Goal: Information Seeking & Learning: Learn about a topic

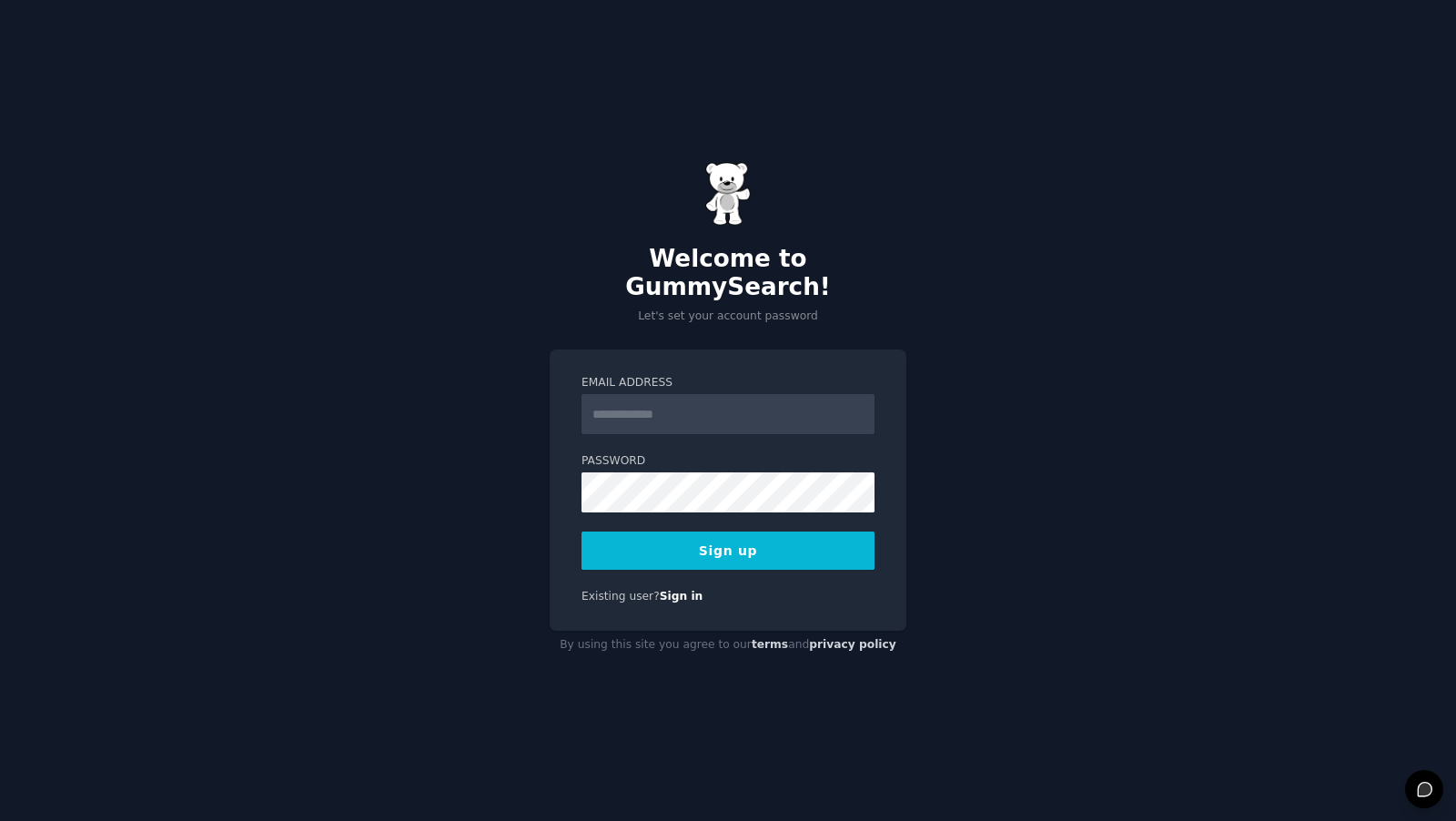
click at [713, 395] on input "Email Address" at bounding box center [728, 414] width 293 height 40
type input "**********"
click at [696, 550] on button "Sign up" at bounding box center [728, 550] width 293 height 38
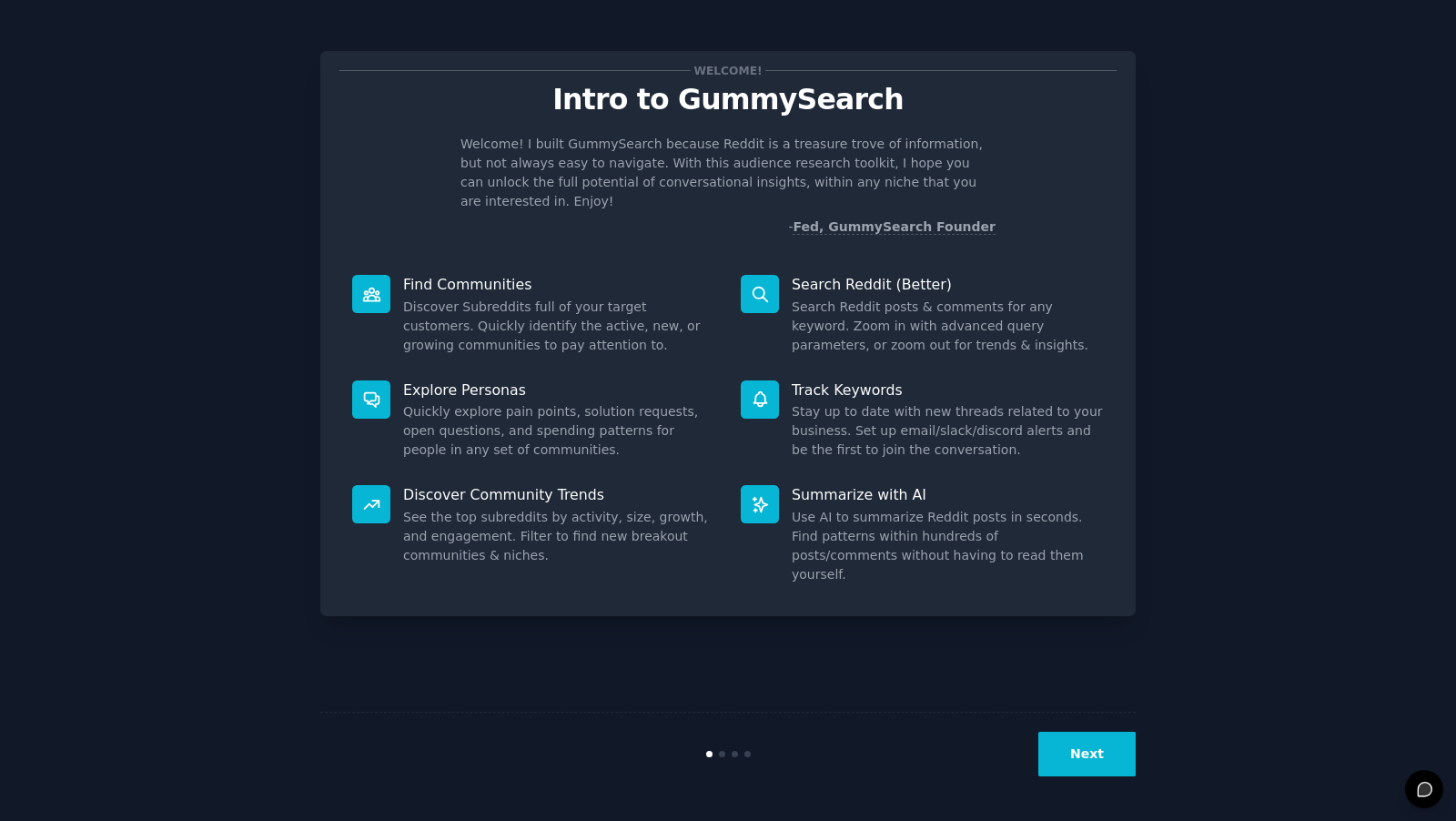
click at [758, 105] on p "Intro to GummySearch" at bounding box center [728, 99] width 777 height 32
copy p "GummySearch"
click at [758, 105] on p "Intro to GummySearch" at bounding box center [728, 99] width 777 height 32
click at [1060, 756] on button "Next" at bounding box center [1087, 753] width 98 height 45
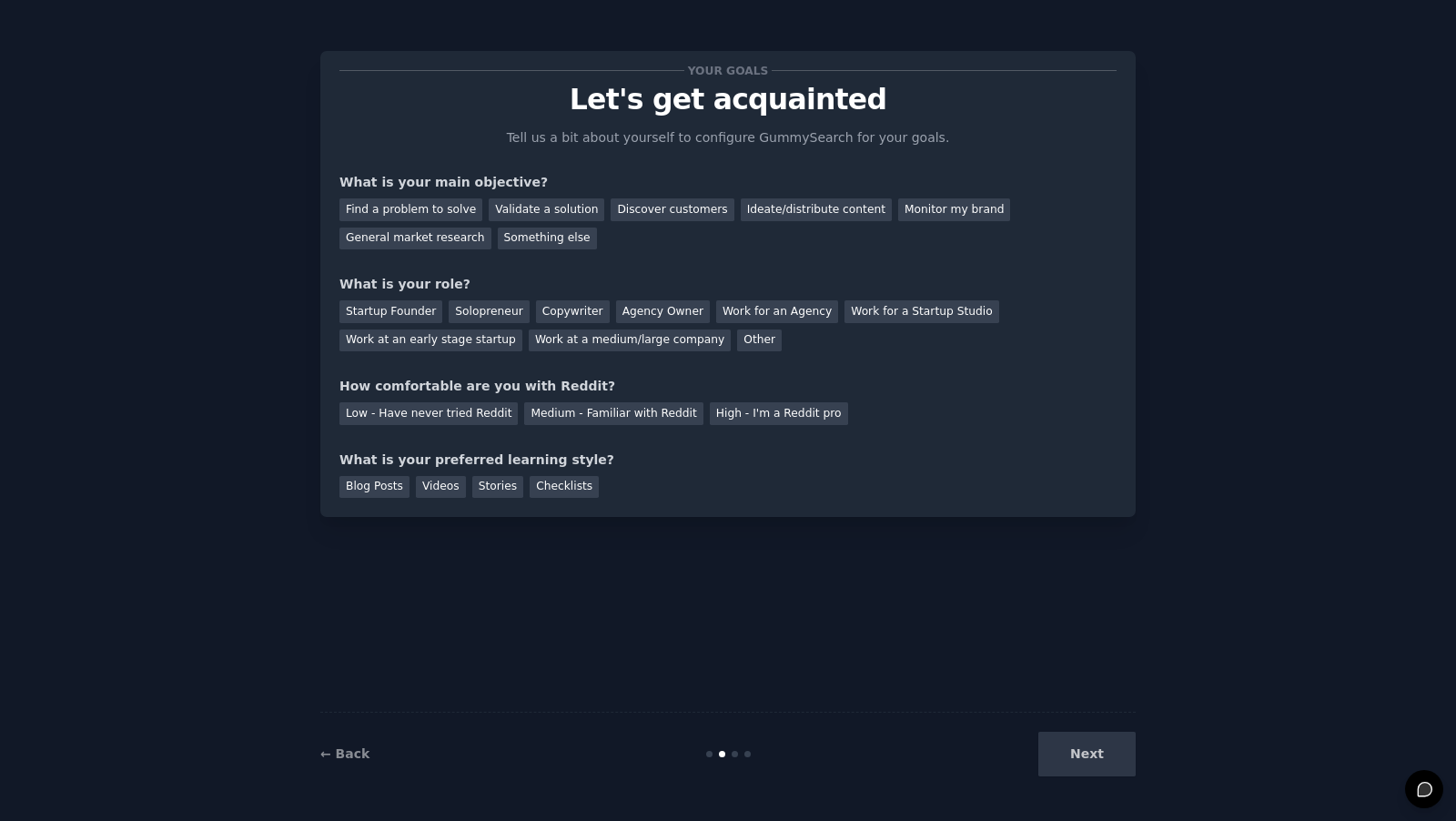
click at [1060, 756] on div "Next" at bounding box center [1000, 753] width 272 height 45
click at [1085, 759] on div "Next" at bounding box center [1000, 753] width 272 height 45
click at [425, 212] on div "Find a problem to solve" at bounding box center [411, 209] width 143 height 23
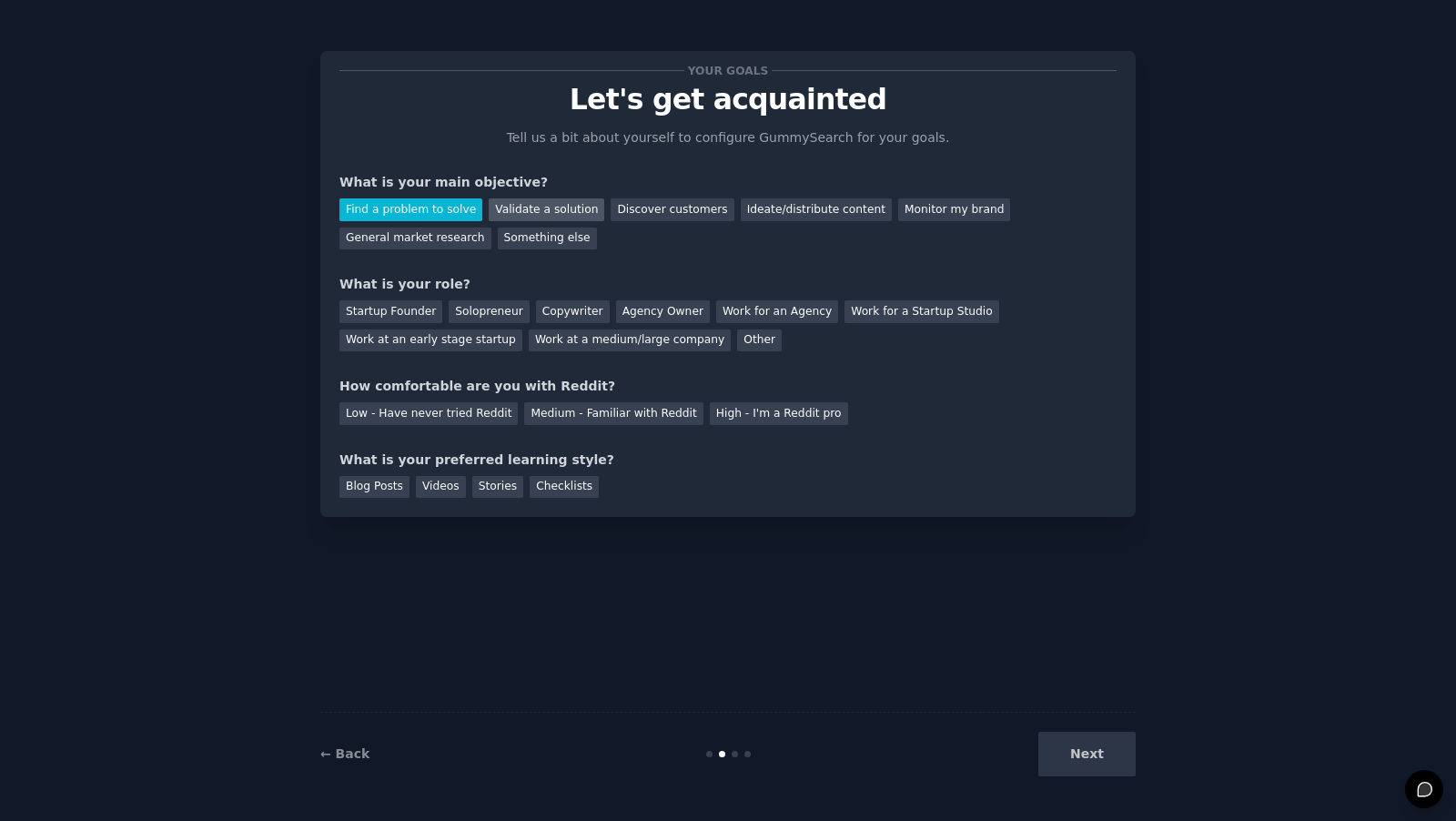
click at [518, 206] on div "Validate a solution" at bounding box center [546, 209] width 115 height 23
click at [411, 203] on div "Find a problem to solve" at bounding box center [411, 209] width 143 height 23
click at [631, 195] on div "Find a problem to solve Validate a solution Discover customers Ideate/distribut…" at bounding box center [728, 220] width 777 height 57
click at [652, 218] on div "Discover customers" at bounding box center [672, 209] width 123 height 23
click at [1087, 745] on div "Next" at bounding box center [1000, 753] width 272 height 45
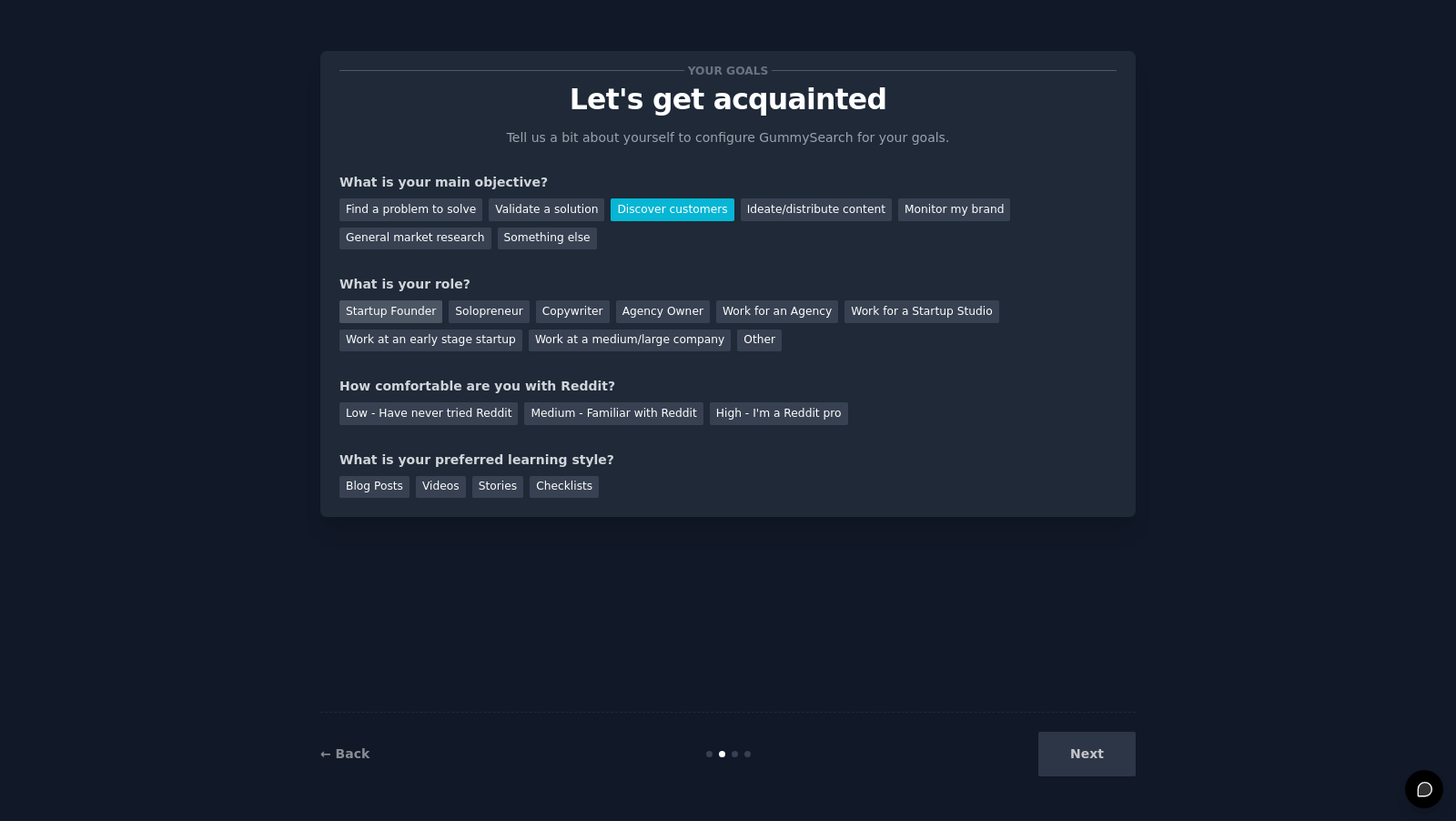
click at [391, 313] on div "Startup Founder" at bounding box center [391, 312] width 103 height 23
click at [406, 388] on div "How comfortable are you with Reddit?" at bounding box center [728, 386] width 777 height 19
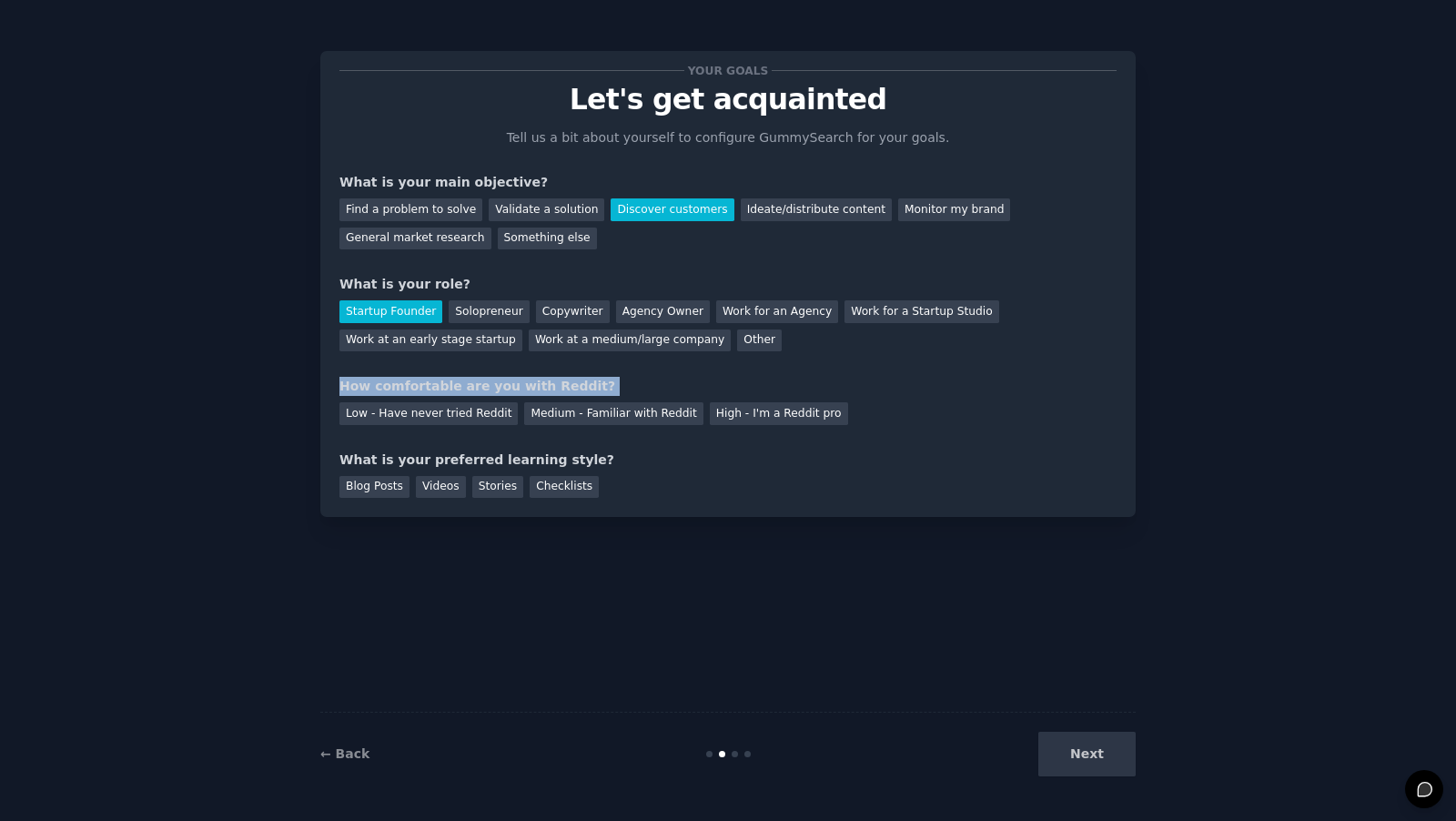
click at [406, 388] on div "How comfortable are you with Reddit?" at bounding box center [728, 386] width 777 height 19
click at [531, 405] on div "Medium - Familiar with Reddit" at bounding box center [613, 414] width 178 height 23
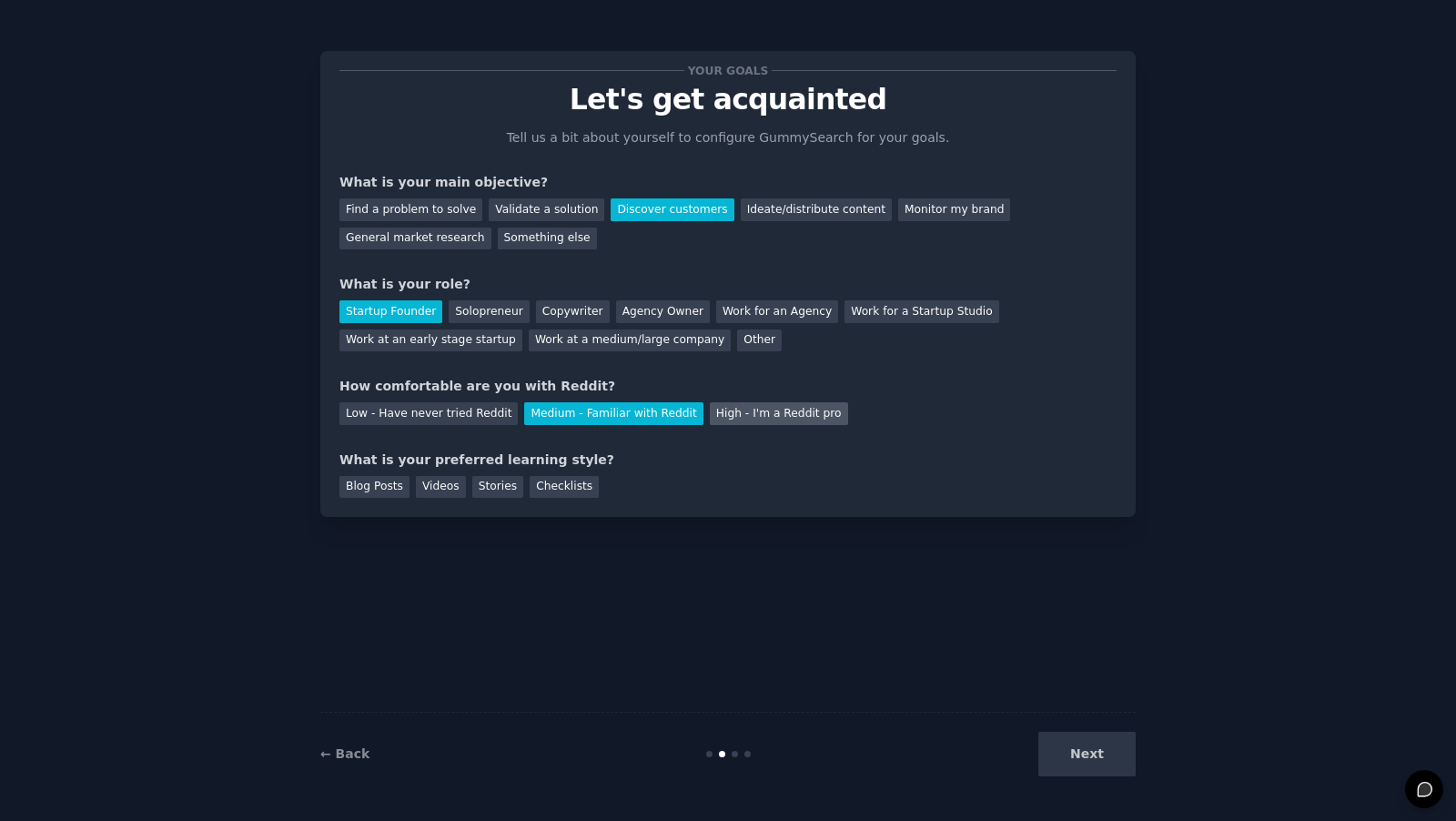
click at [724, 409] on div "High - I'm a Reddit pro" at bounding box center [778, 414] width 138 height 23
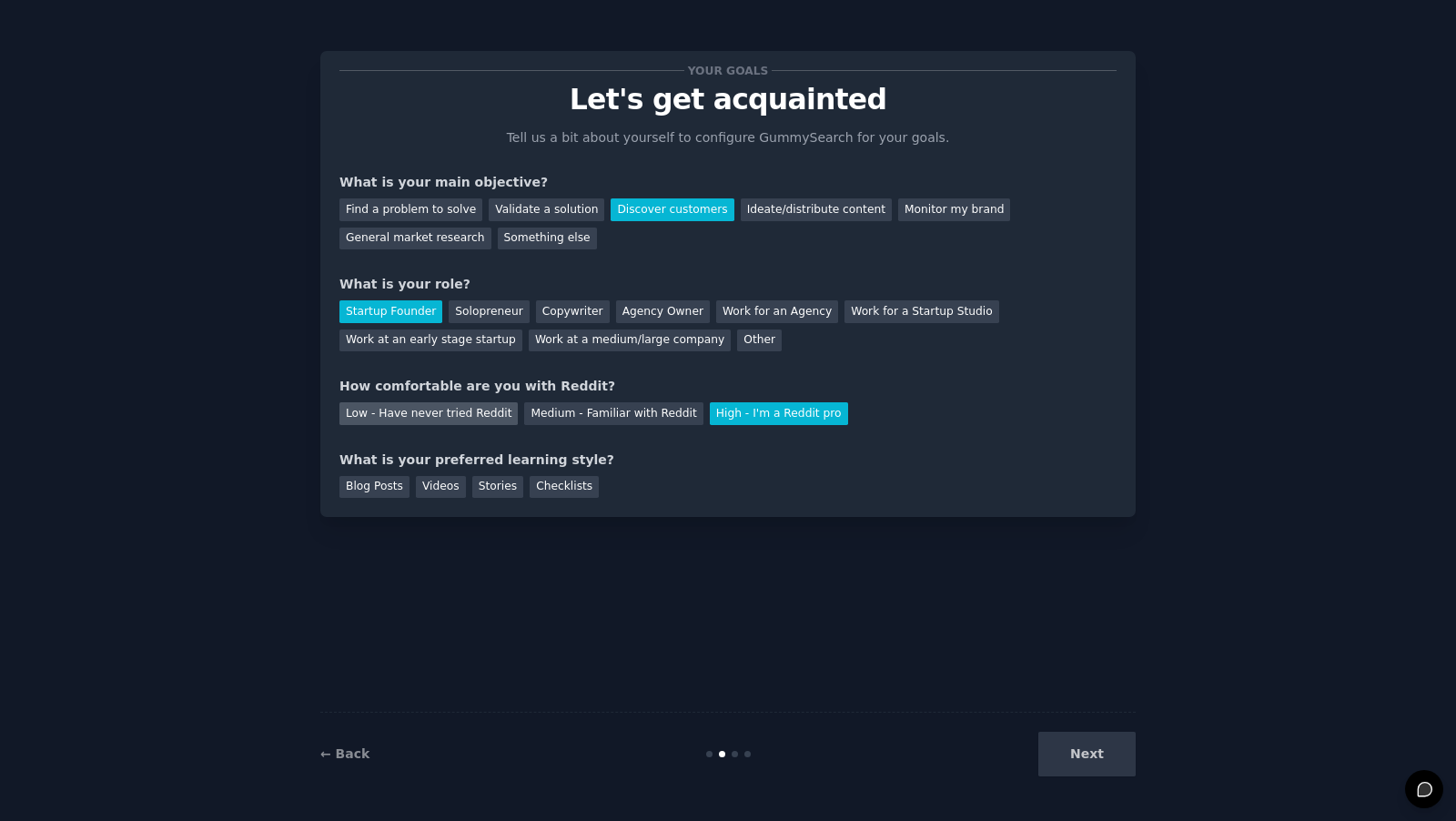
click at [482, 410] on div "Low - Have never tried Reddit" at bounding box center [429, 414] width 178 height 23
click at [355, 453] on div "What is your preferred learning style?" at bounding box center [728, 460] width 777 height 19
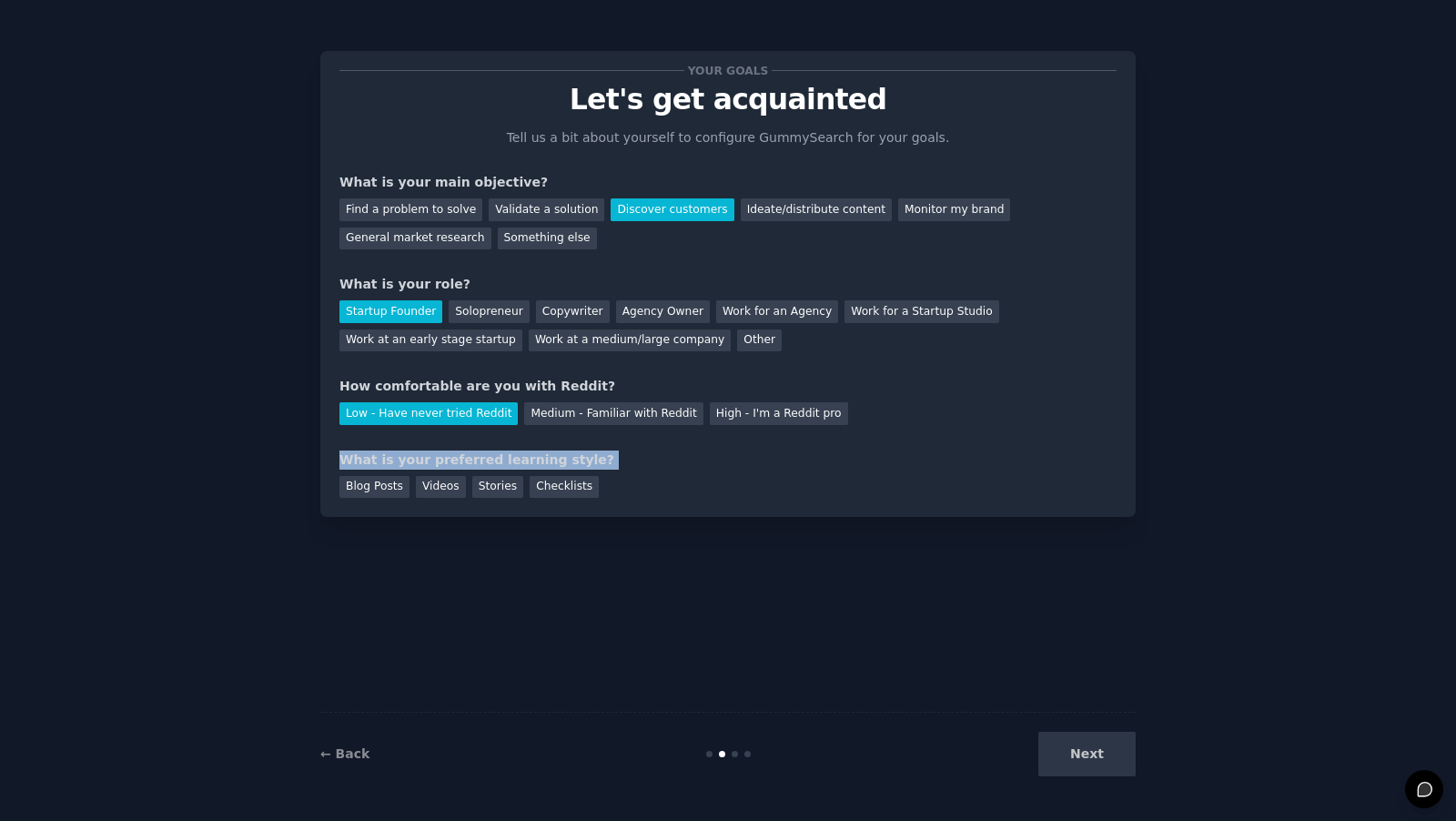
click at [355, 453] on div "What is your preferred learning style?" at bounding box center [728, 460] width 777 height 19
click at [395, 492] on div "Blog Posts" at bounding box center [375, 487] width 70 height 23
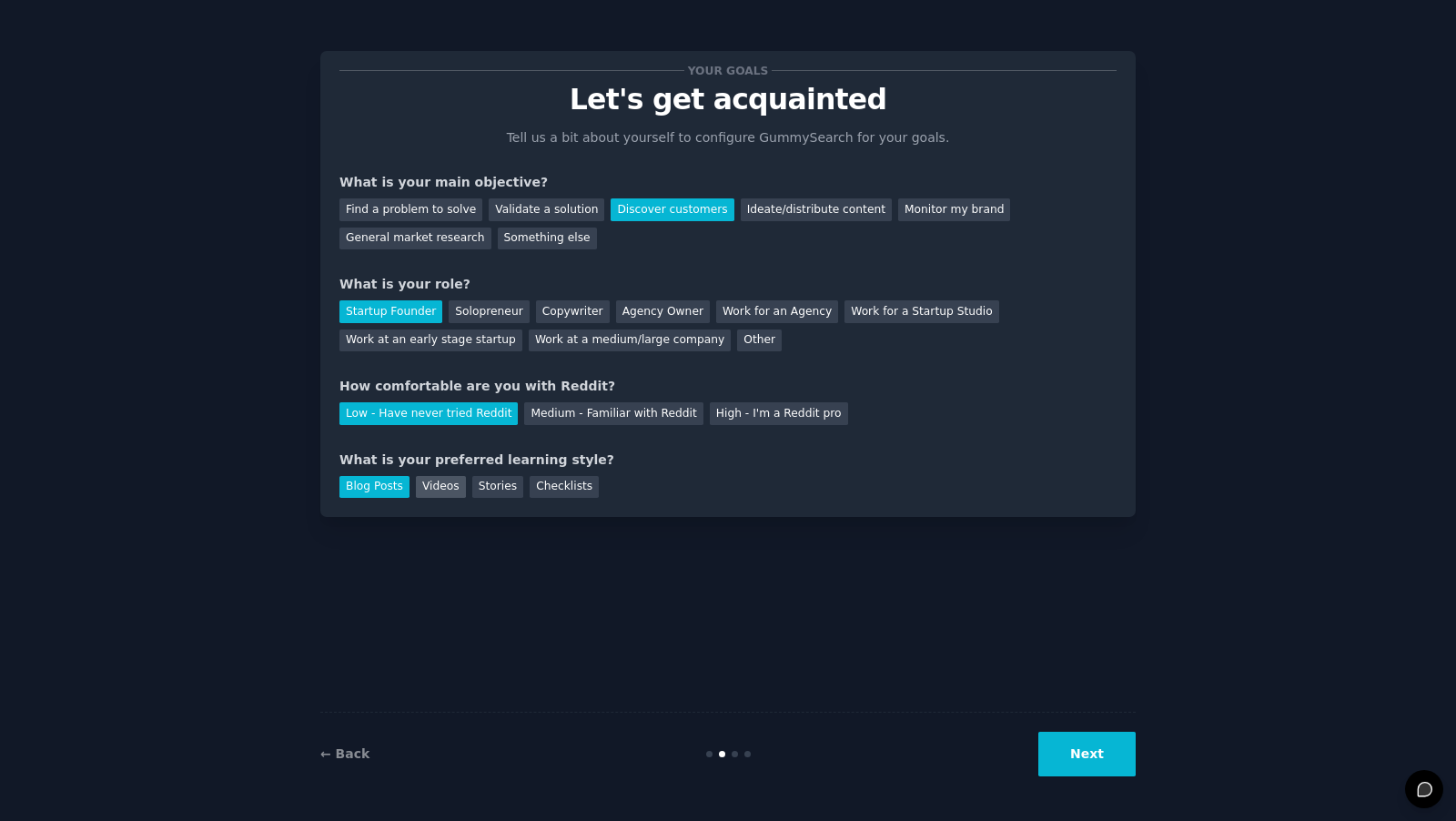
click at [428, 489] on div "Videos" at bounding box center [440, 487] width 50 height 23
click at [485, 484] on div "Stories" at bounding box center [498, 487] width 51 height 23
click at [571, 485] on div "Checklists" at bounding box center [564, 487] width 69 height 23
click at [372, 496] on div "Your goals Let's get acquainted Tell us a bit about yourself to configure Gummy…" at bounding box center [728, 283] width 816 height 465
click at [381, 493] on div "Blog Posts" at bounding box center [375, 487] width 70 height 23
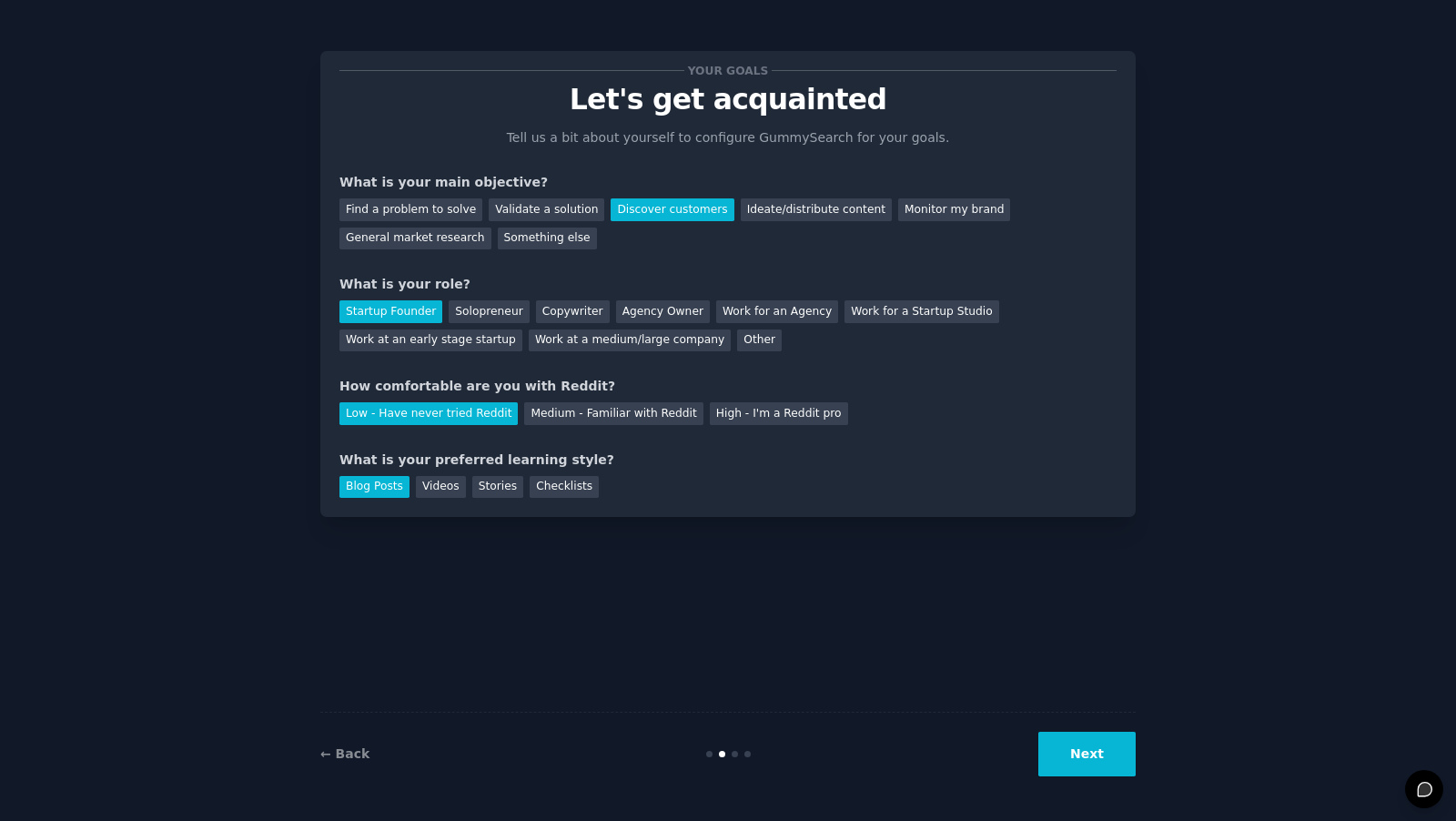
click at [1065, 758] on button "Next" at bounding box center [1087, 753] width 98 height 45
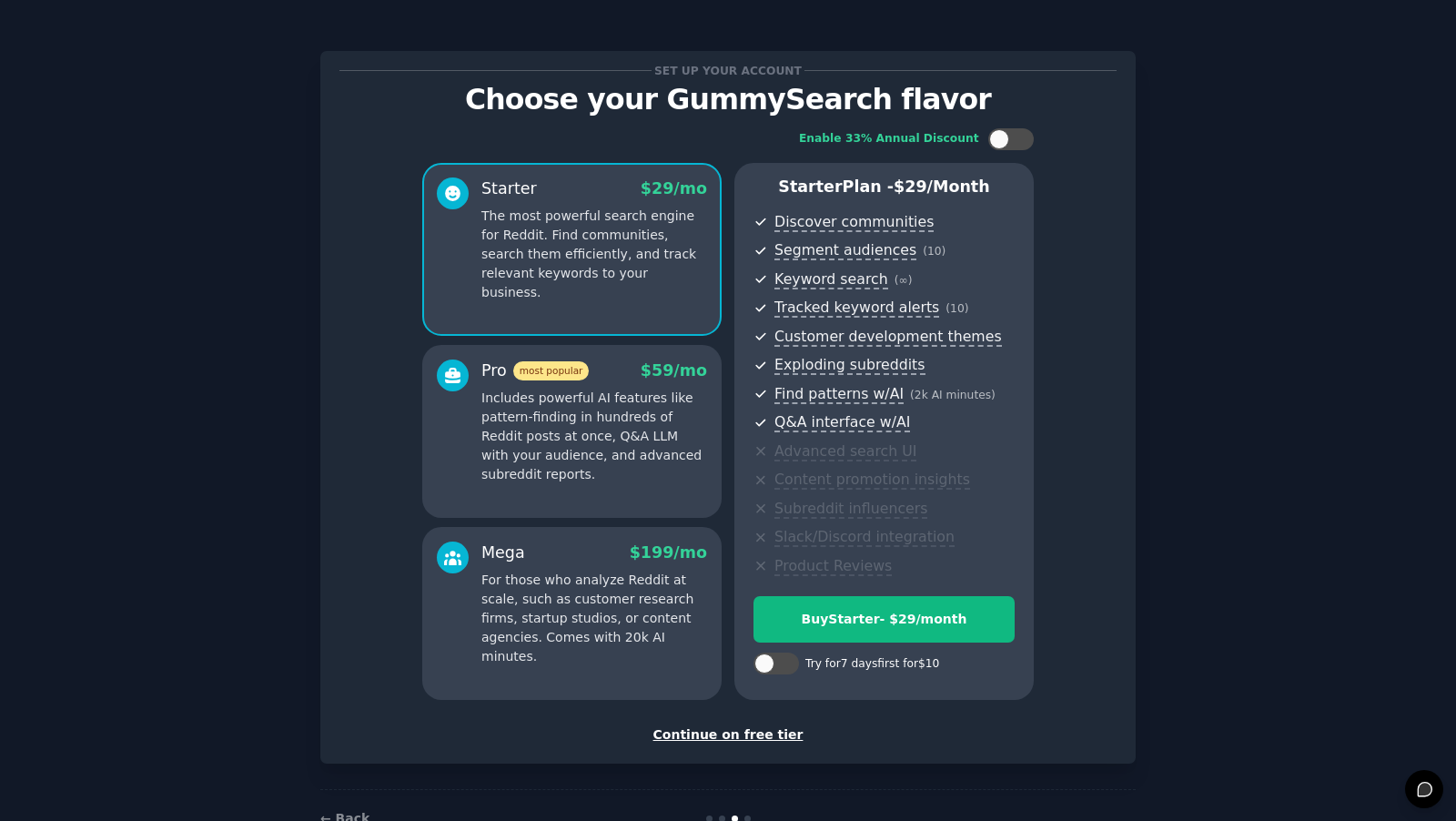
click at [1198, 164] on div "Set up your account Choose your GummySearch flavor Enable 33% Annual Discount S…" at bounding box center [728, 435] width 1405 height 821
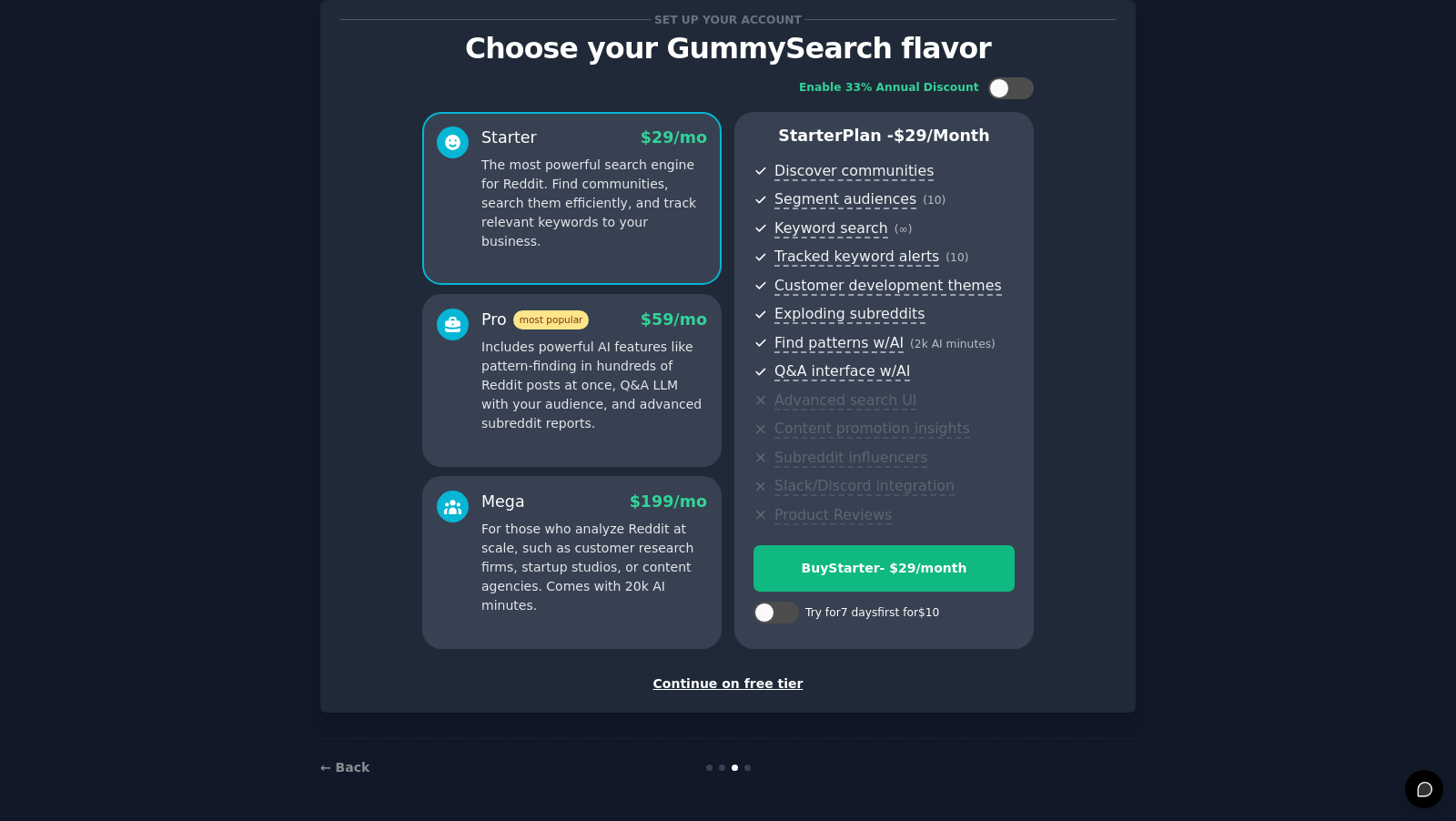
click at [731, 681] on div "Continue on free tier" at bounding box center [728, 683] width 777 height 19
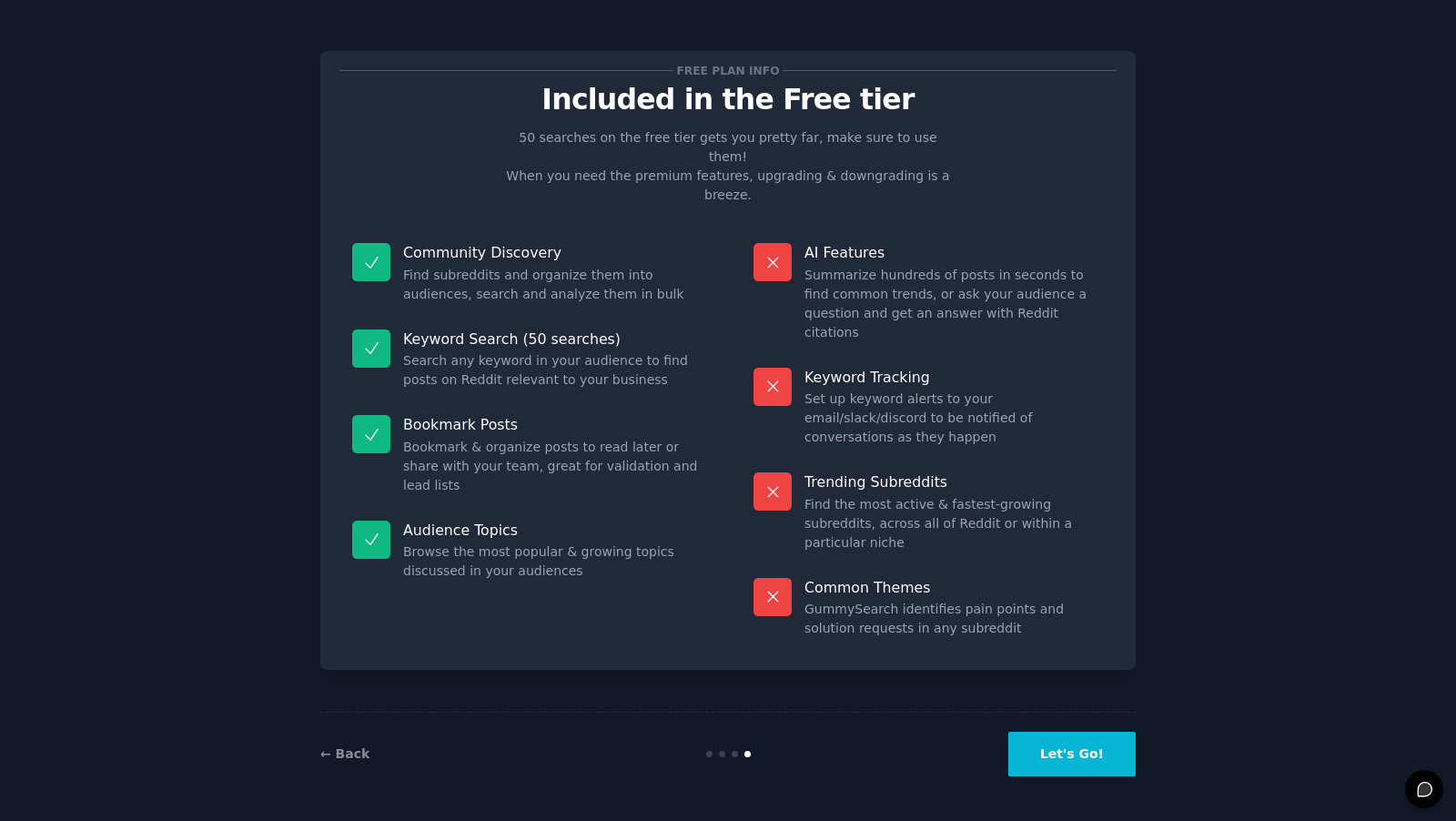
click at [1056, 753] on button "Let's Go!" at bounding box center [1072, 753] width 128 height 45
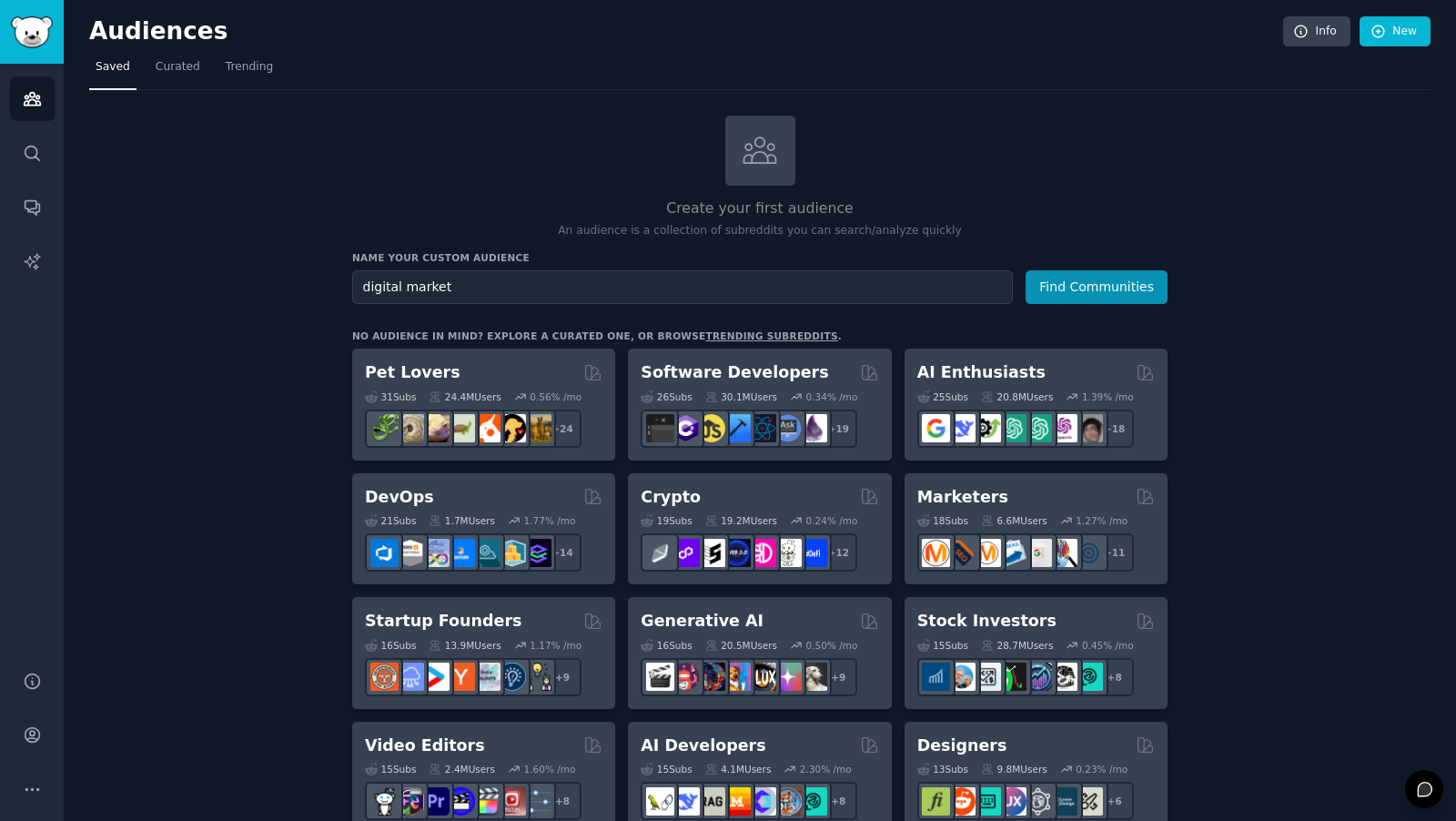
type input "digital market"
click at [1026, 270] on button "Find Communities" at bounding box center [1096, 287] width 142 height 34
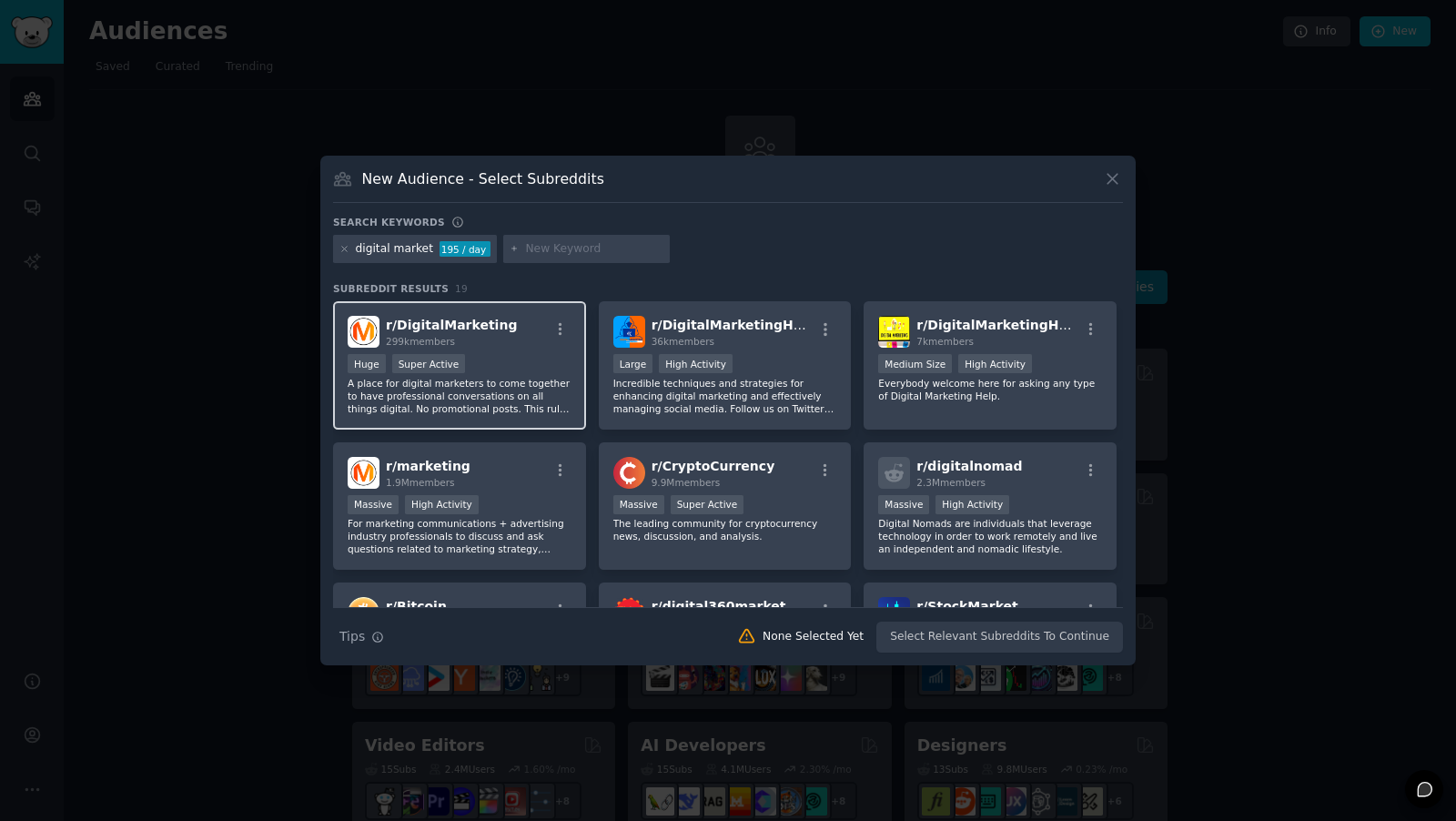
click at [452, 343] on span "299k members" at bounding box center [421, 342] width 69 height 11
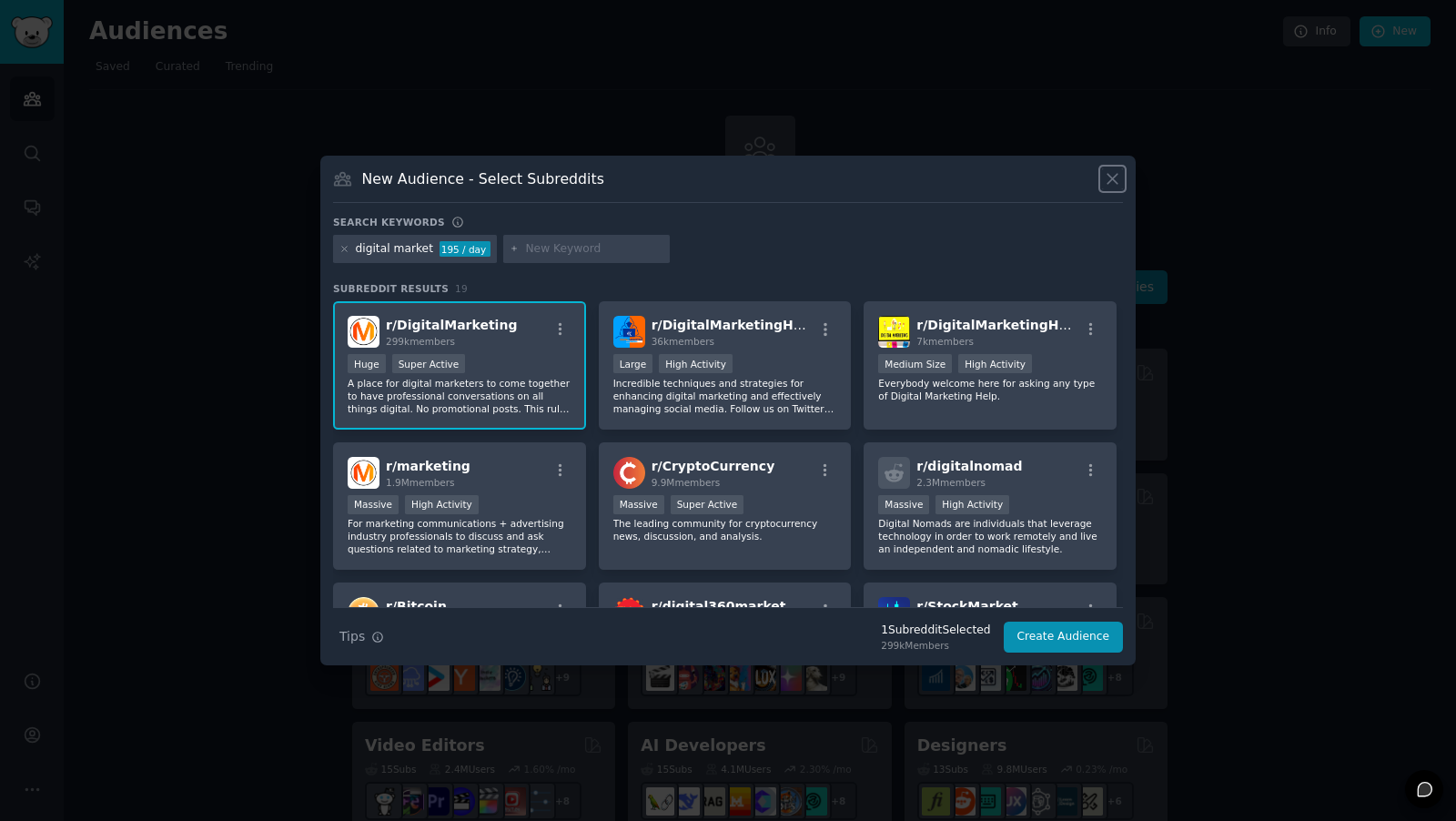
click at [1117, 182] on icon at bounding box center [1112, 178] width 10 height 10
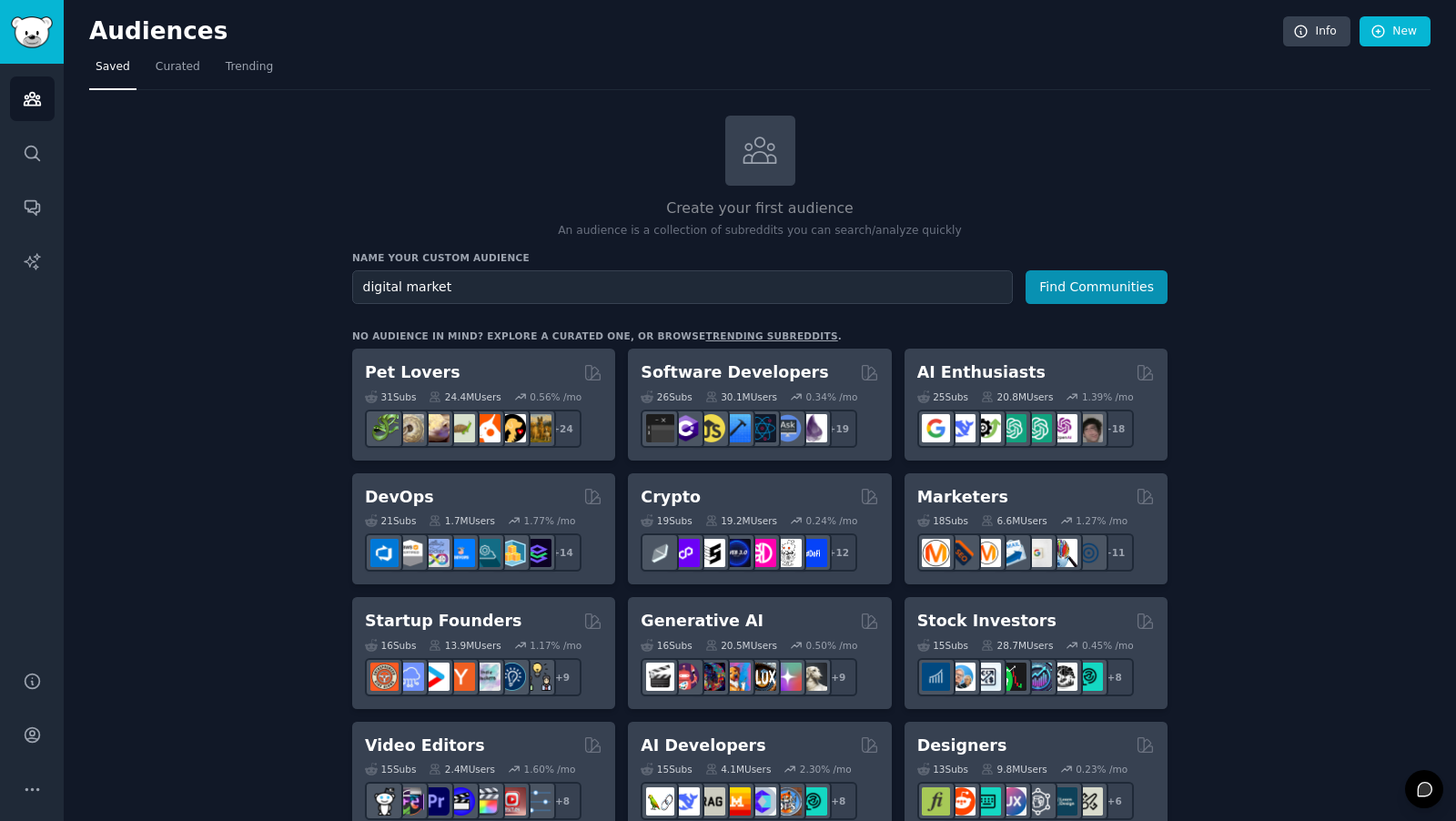
click at [1008, 165] on div "Create your first audience An audience is a collection of subreddits you can se…" at bounding box center [759, 177] width 816 height 124
click at [675, 236] on p "An audience is a collection of subreddits you can search/analyze quickly" at bounding box center [759, 231] width 816 height 16
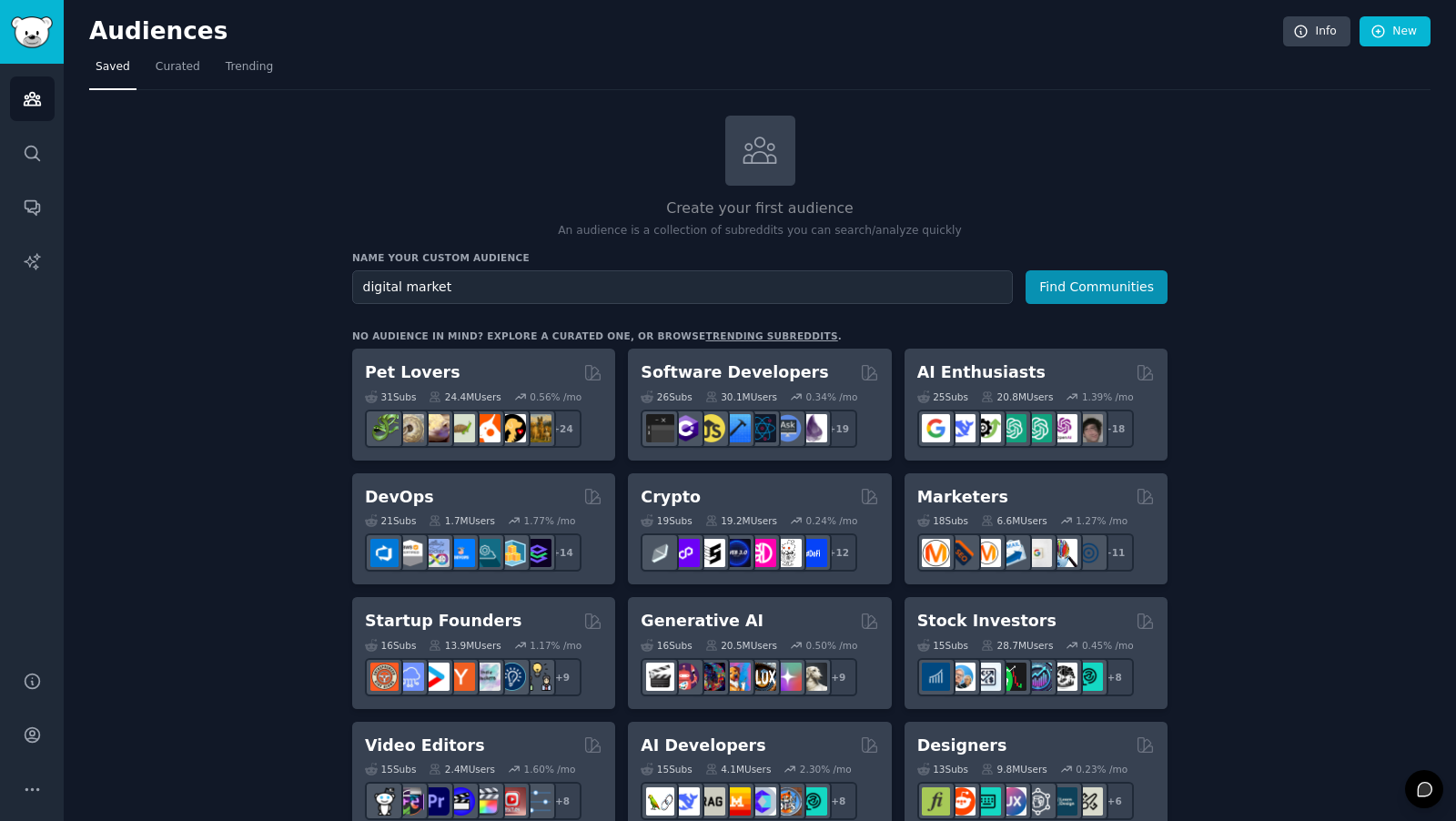
click at [675, 236] on p "An audience is a collection of subreddits you can search/analyze quickly" at bounding box center [759, 231] width 816 height 16
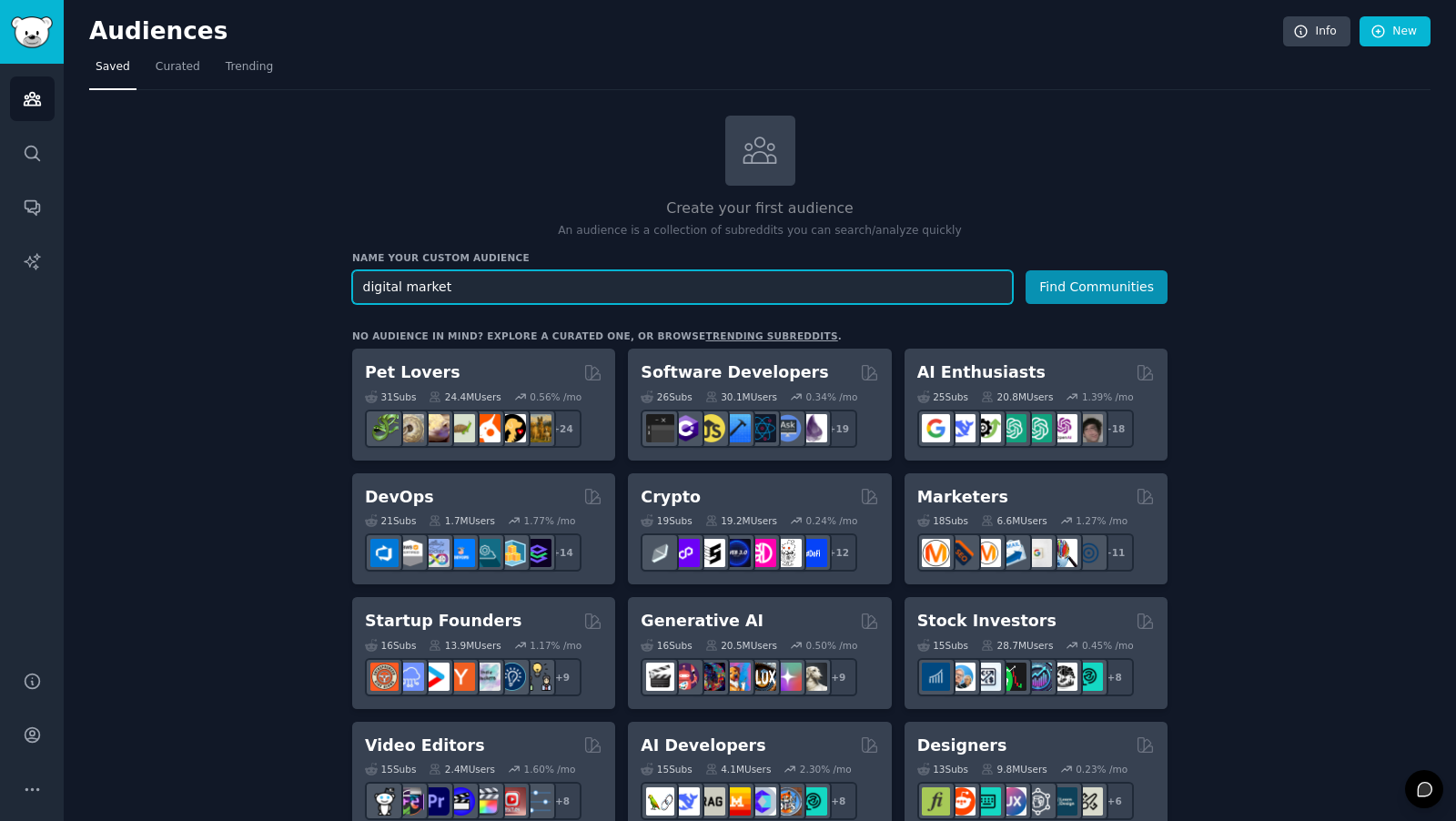
click at [526, 283] on input "digital market" at bounding box center [682, 287] width 661 height 34
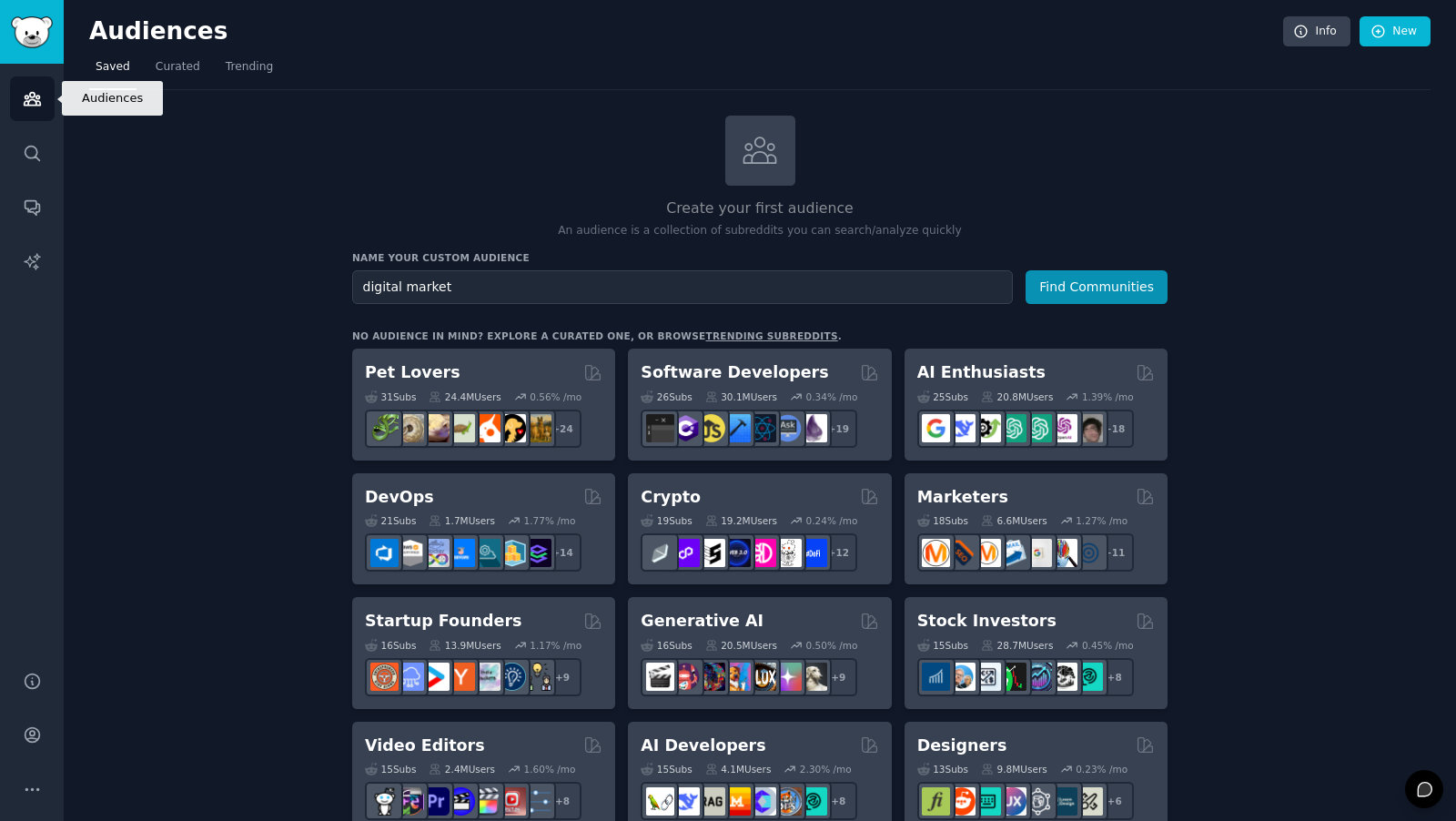
click at [34, 107] on icon "Sidebar" at bounding box center [32, 99] width 19 height 19
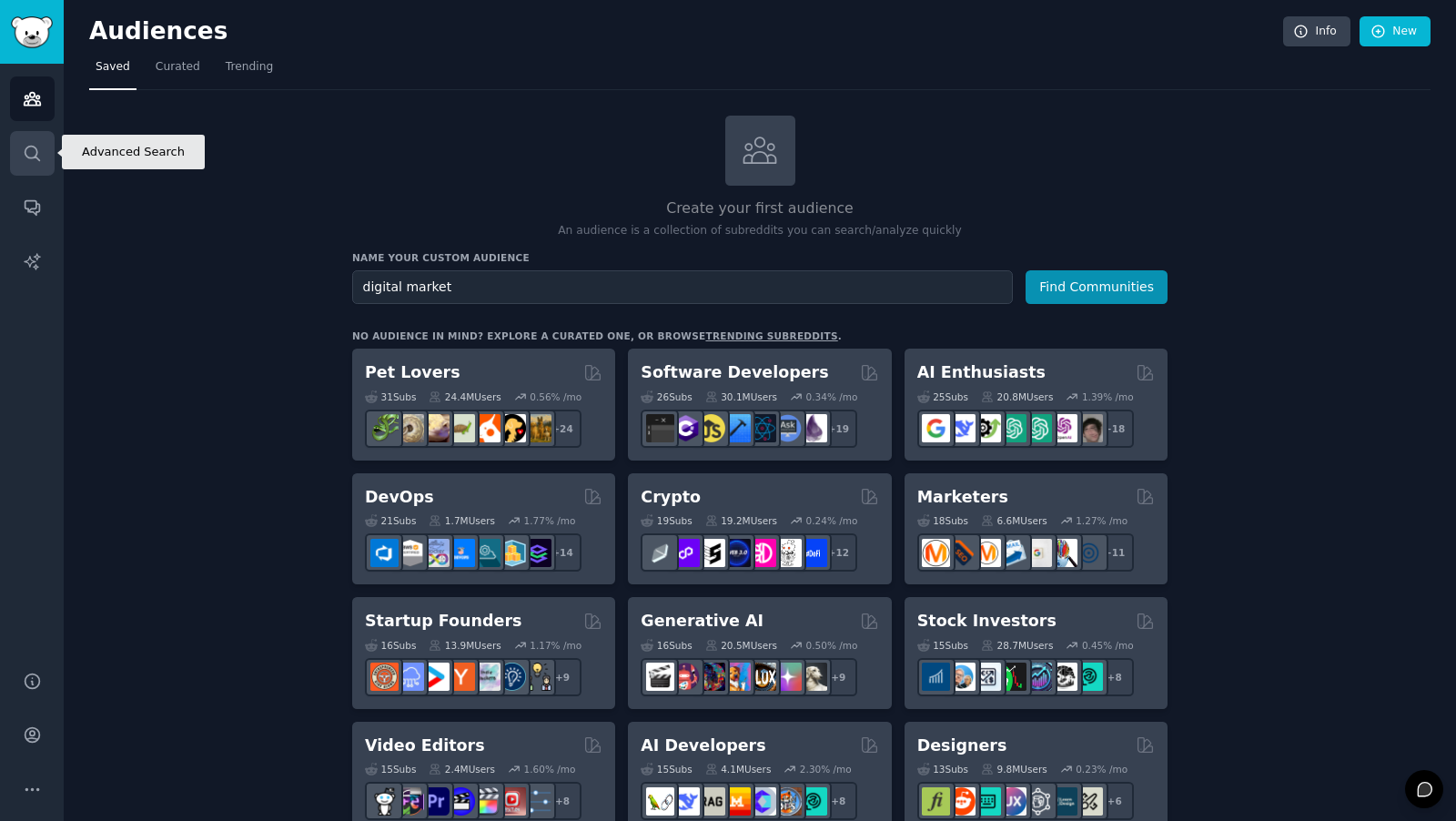
click at [24, 148] on icon "Sidebar" at bounding box center [32, 153] width 15 height 15
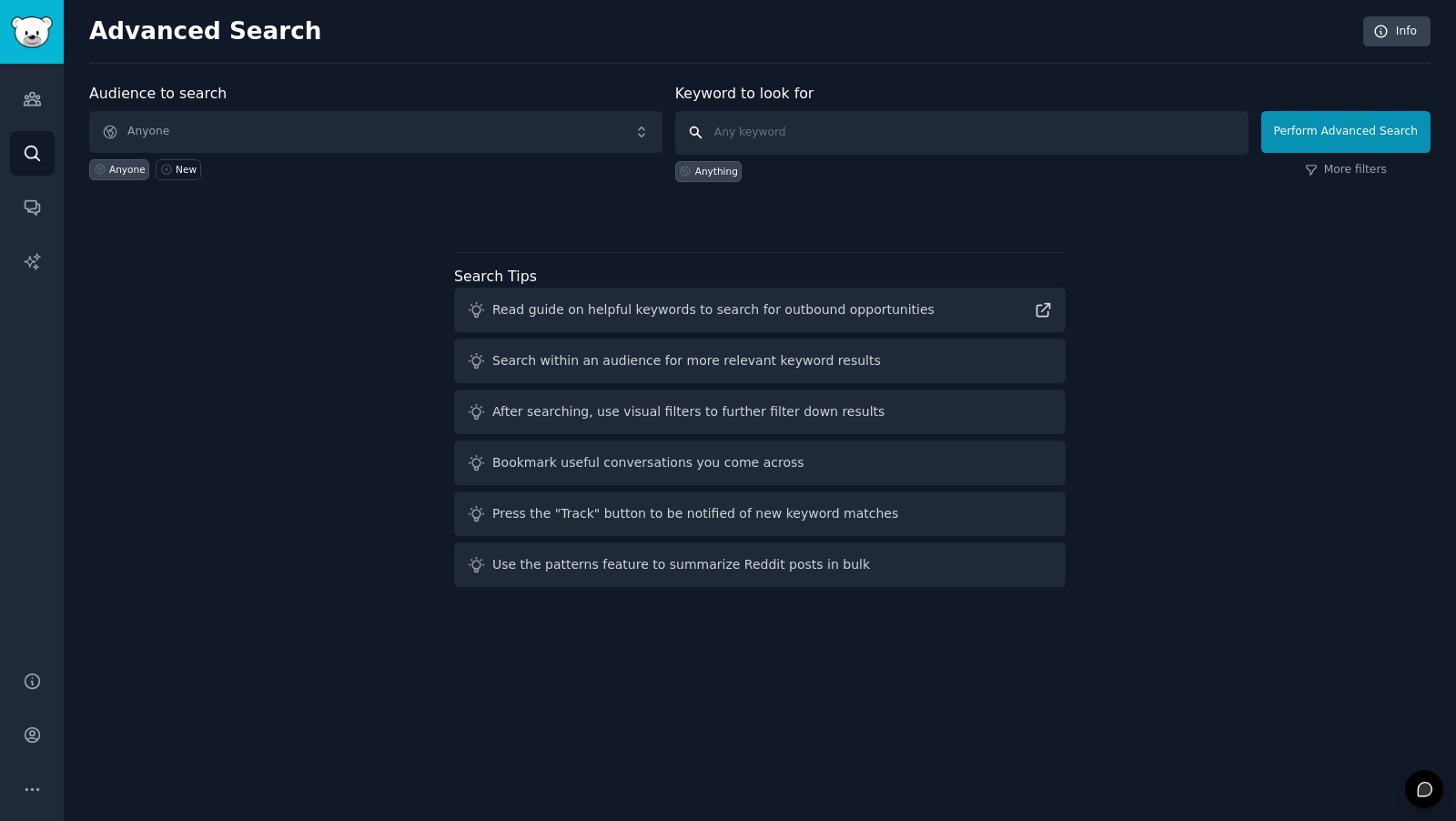
click at [721, 131] on input "text" at bounding box center [961, 132] width 574 height 44
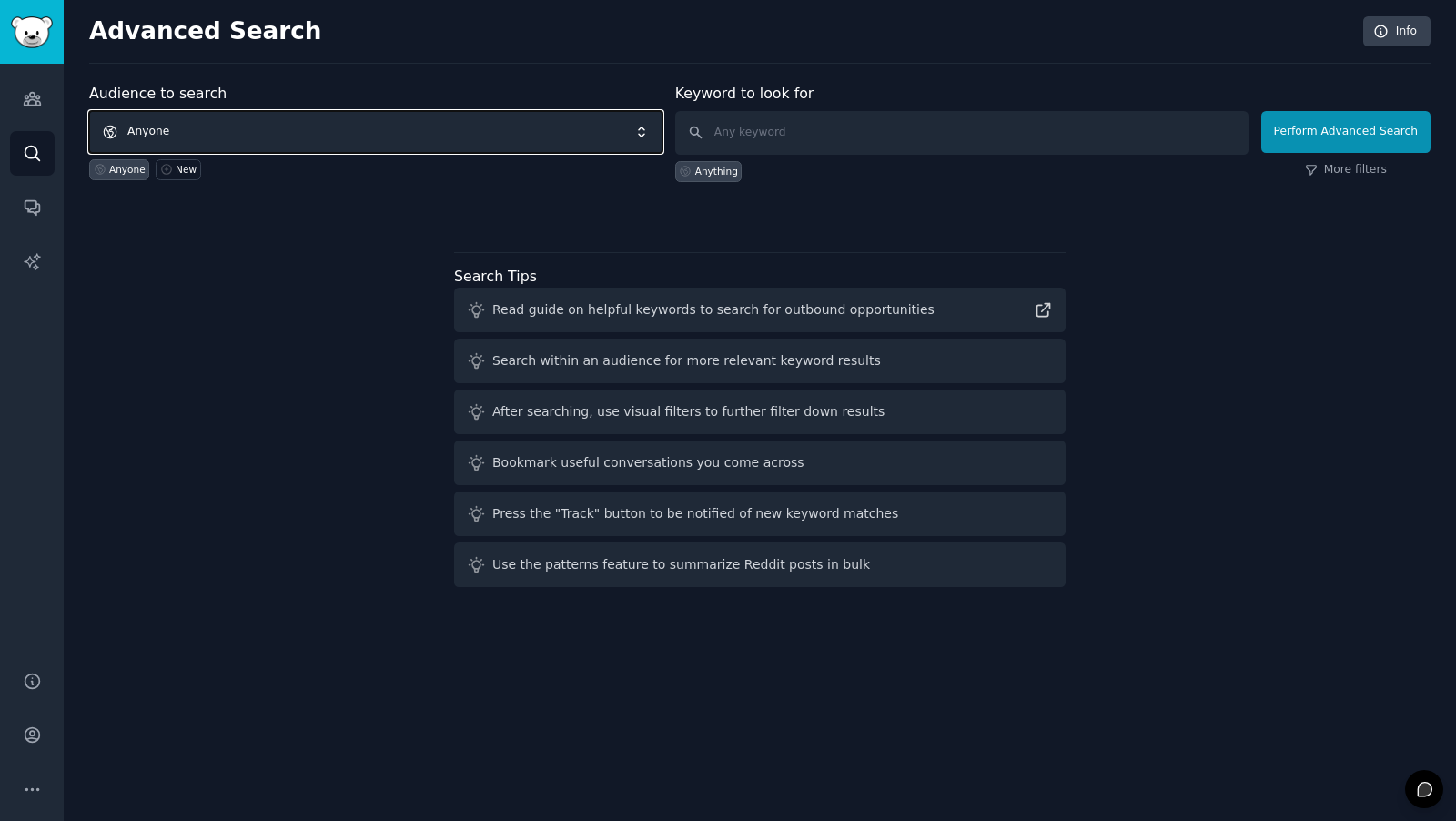
click at [534, 137] on span "Anyone" at bounding box center [375, 131] width 574 height 42
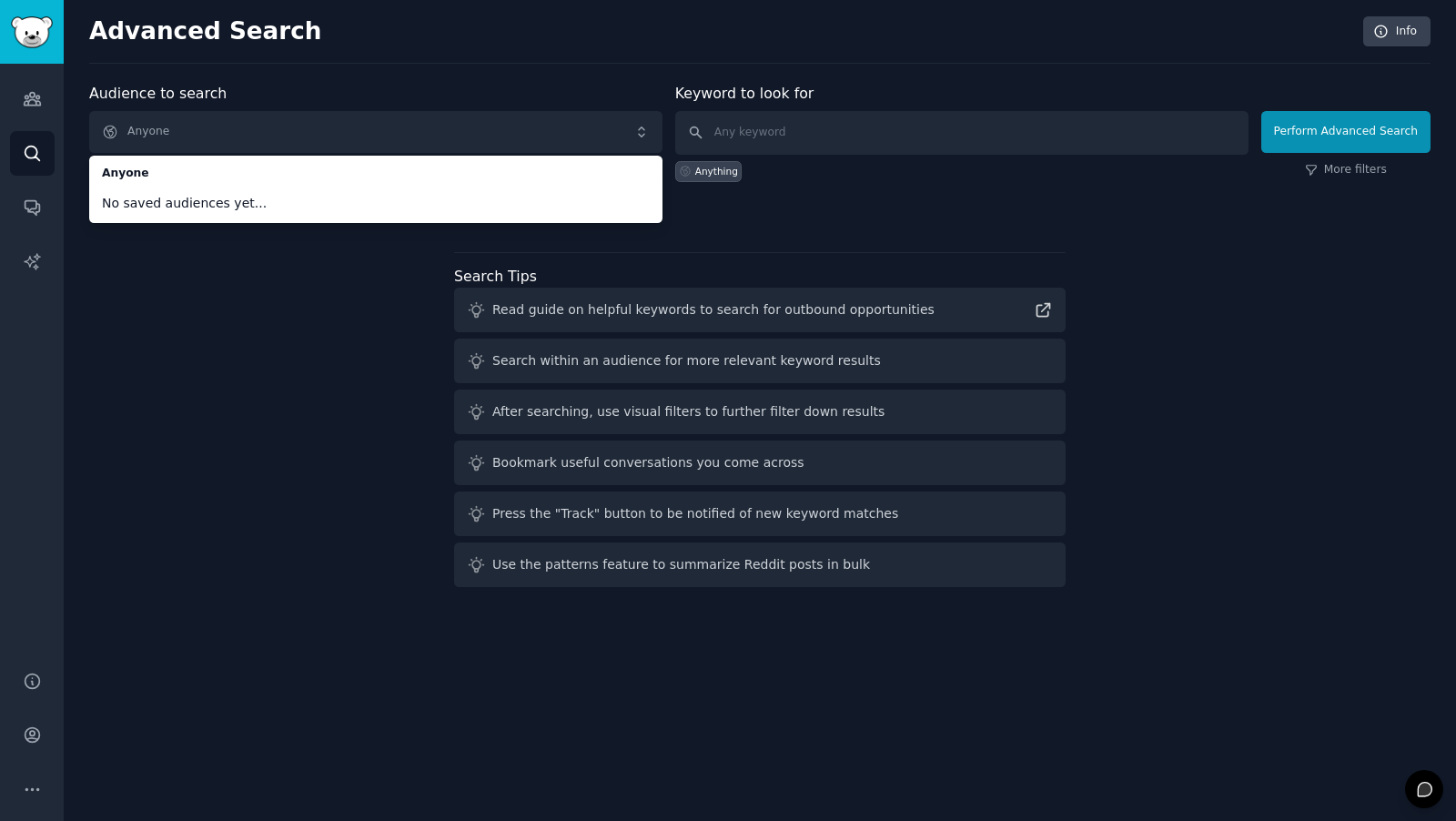
click at [274, 266] on div "Audience to search Anyone Anyone No saved audiences yet... Anyone New Keyword t…" at bounding box center [759, 338] width 1341 height 511
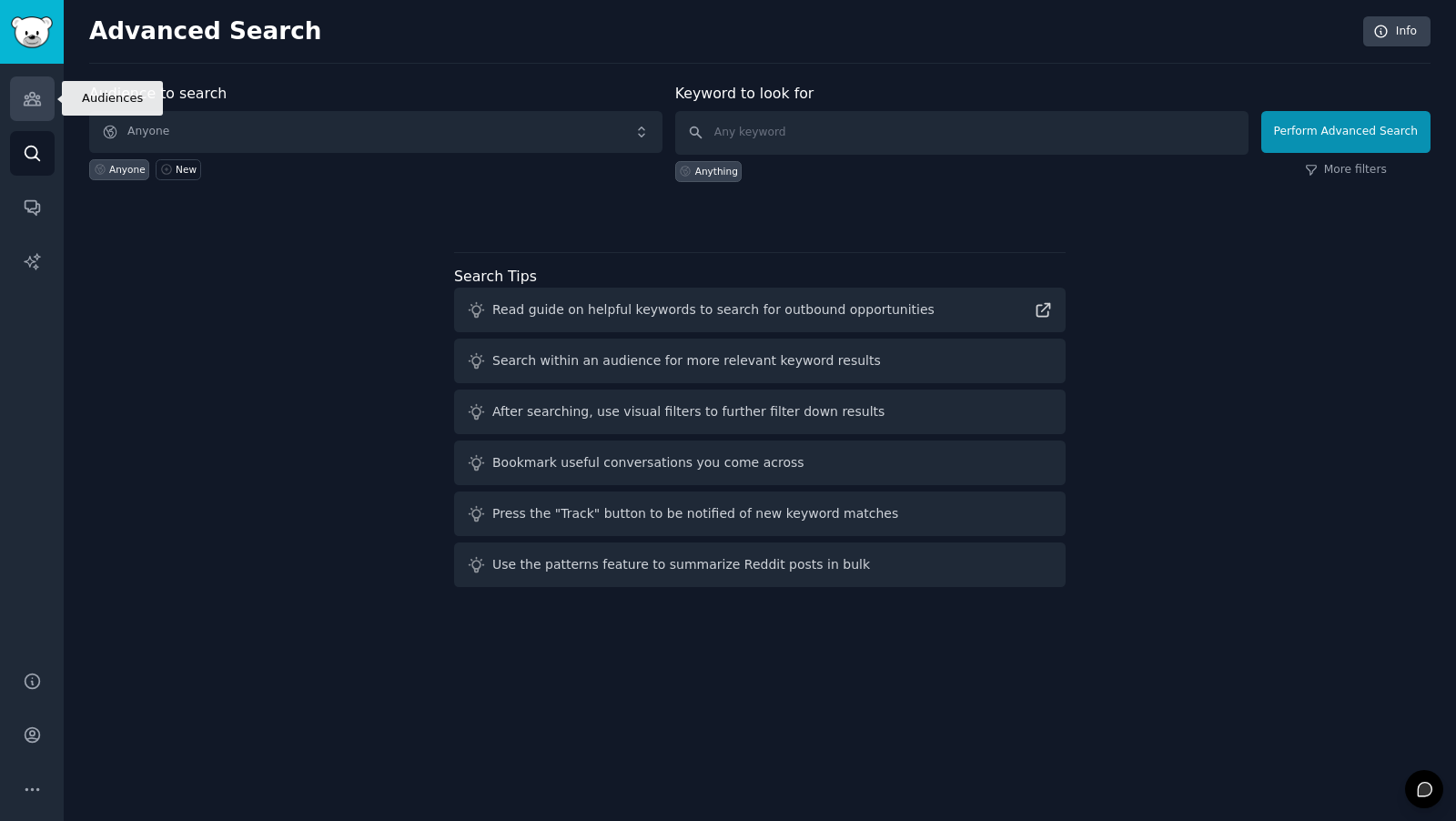
click at [30, 110] on link "Audiences" at bounding box center [33, 99] width 45 height 45
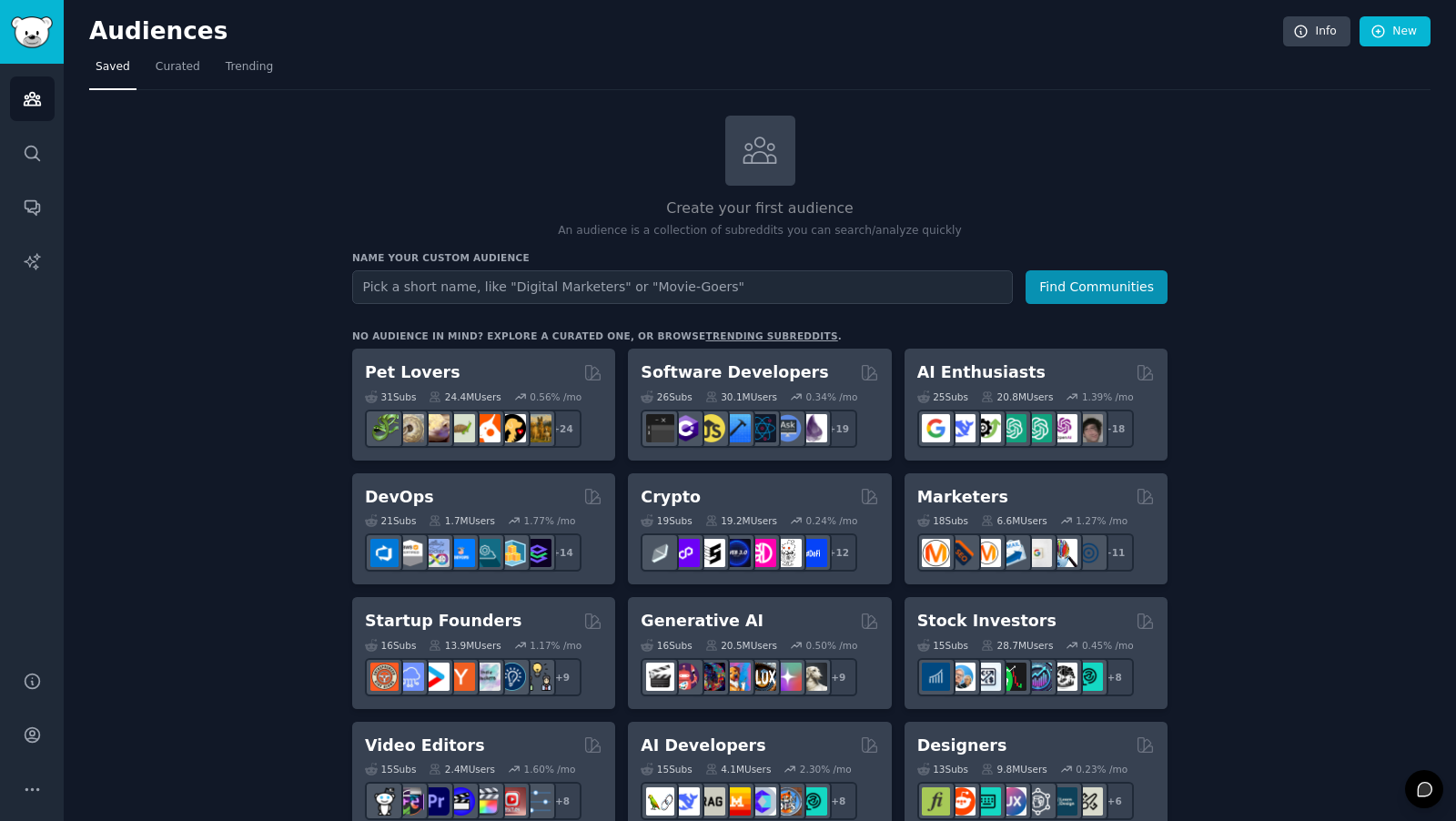
click at [701, 208] on h2 "Create your first audience" at bounding box center [759, 208] width 816 height 23
click at [24, 174] on link "Search" at bounding box center [33, 154] width 45 height 45
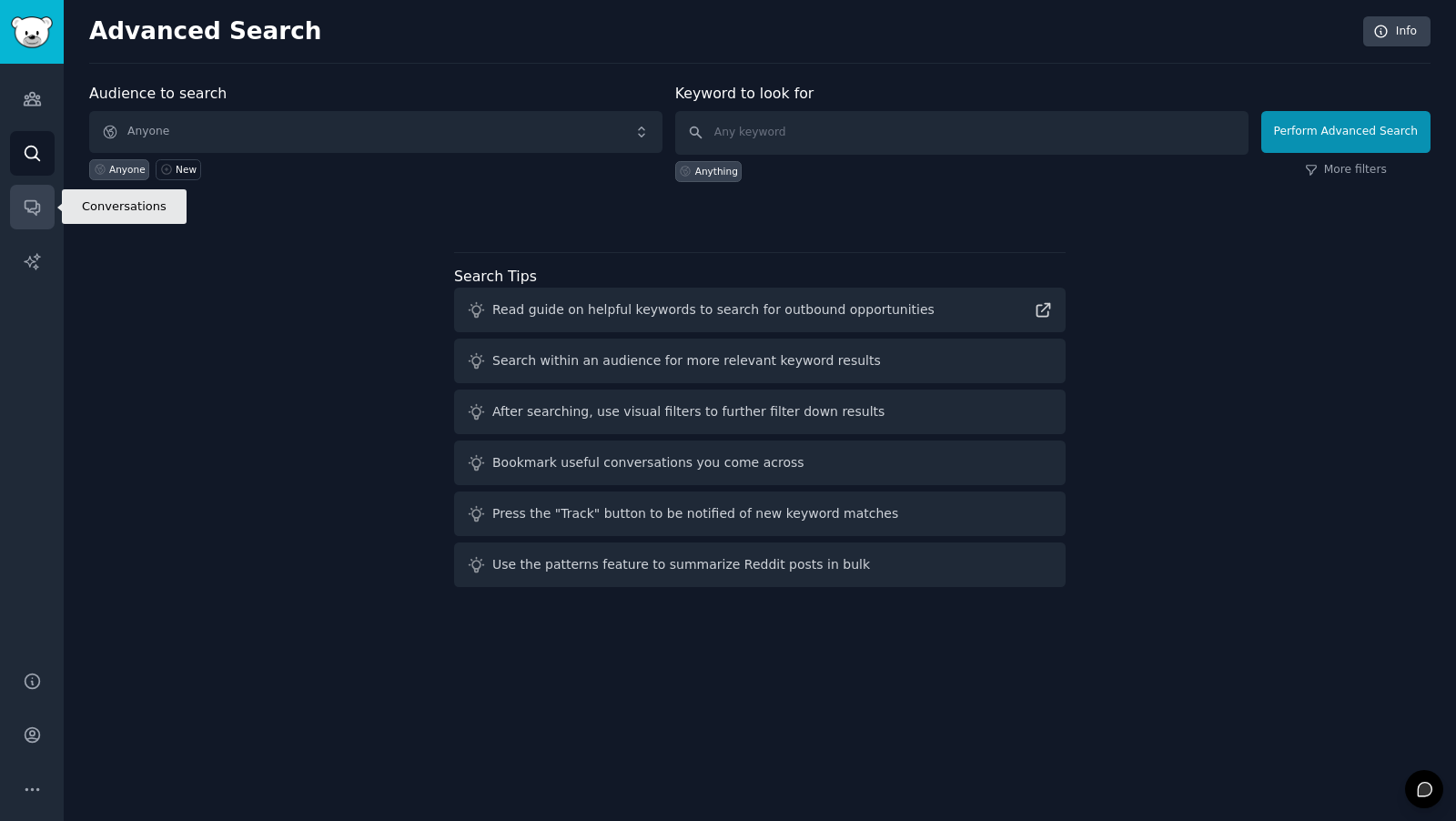
click at [30, 201] on icon "Sidebar" at bounding box center [32, 208] width 15 height 15
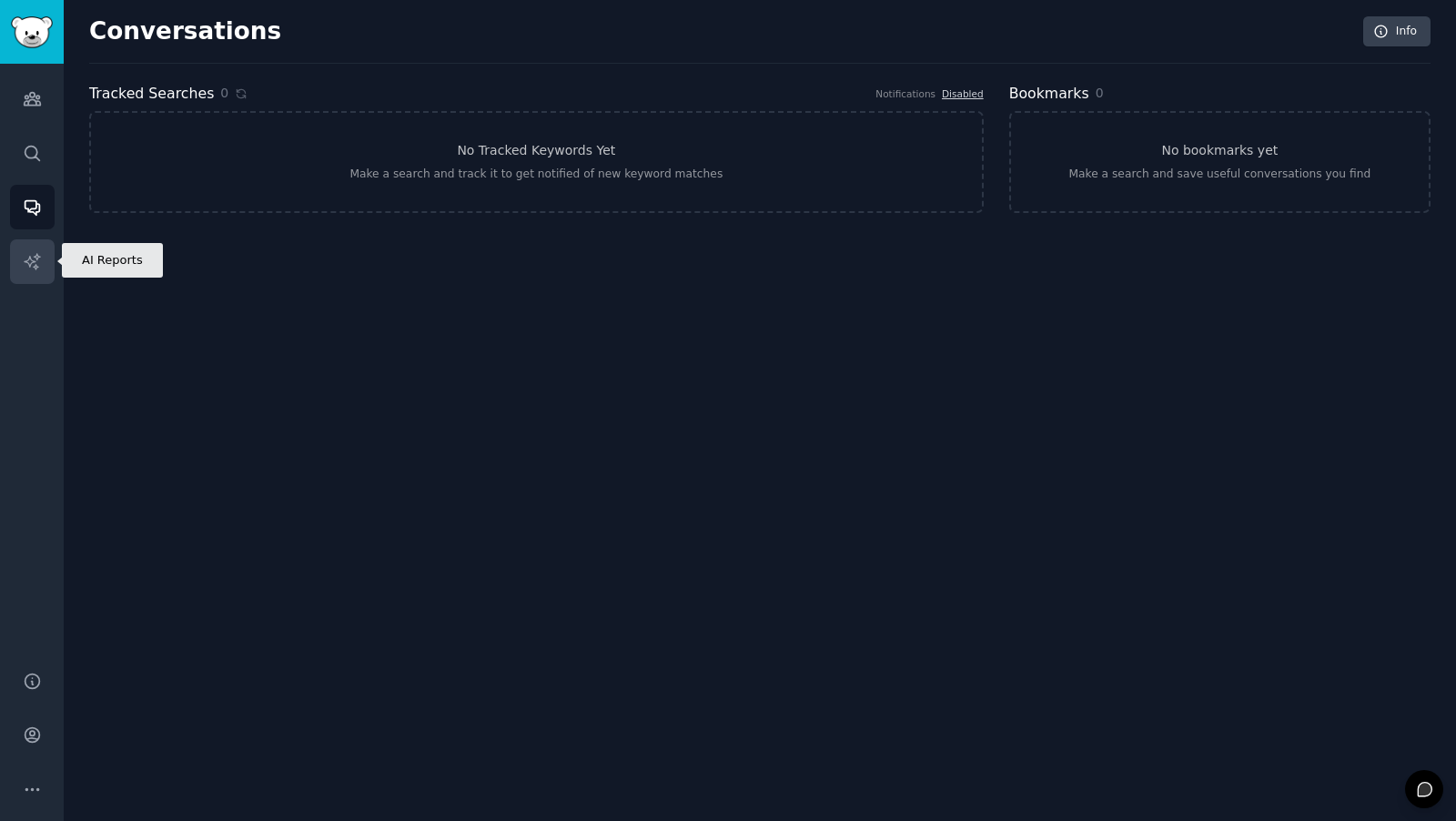
click at [30, 253] on icon "Sidebar" at bounding box center [32, 262] width 19 height 19
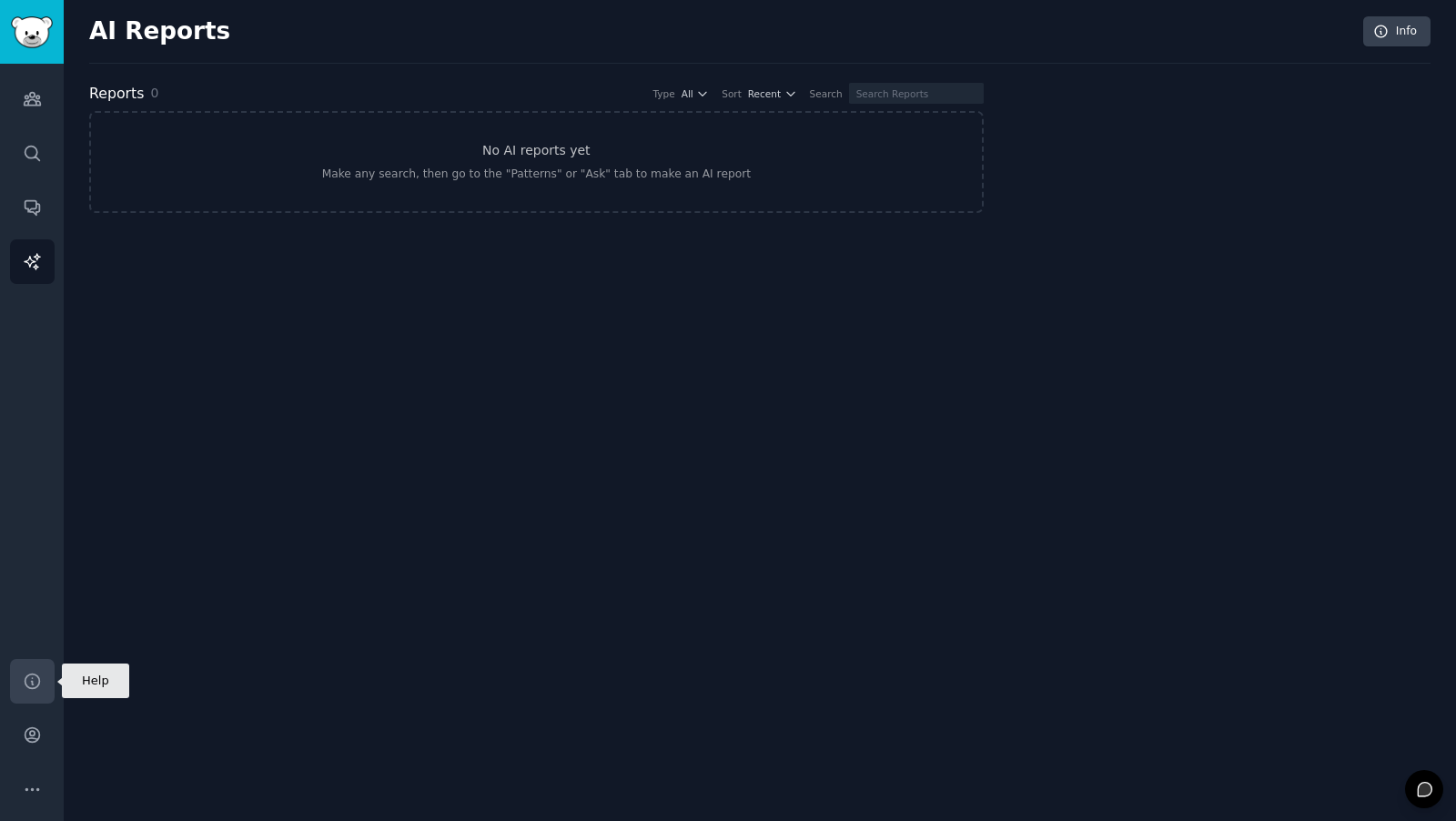
click at [38, 680] on icon "Sidebar" at bounding box center [32, 680] width 15 height 15
click at [21, 783] on button "More" at bounding box center [33, 789] width 45 height 45
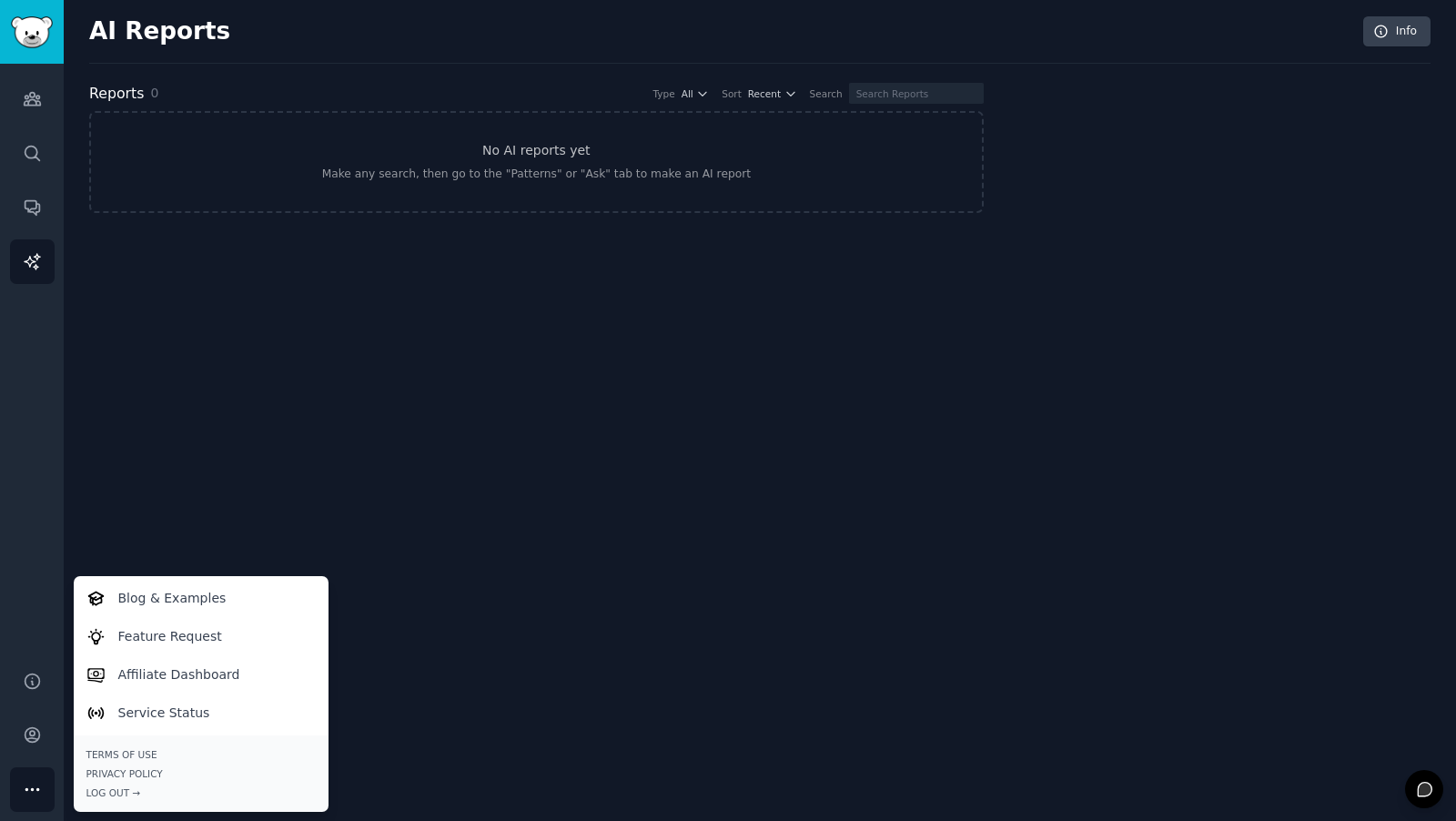
click at [298, 441] on div "AI Reports Info Reports 0 Type All Sort Recent Search No AI reports yet Make an…" at bounding box center [759, 410] width 1392 height 821
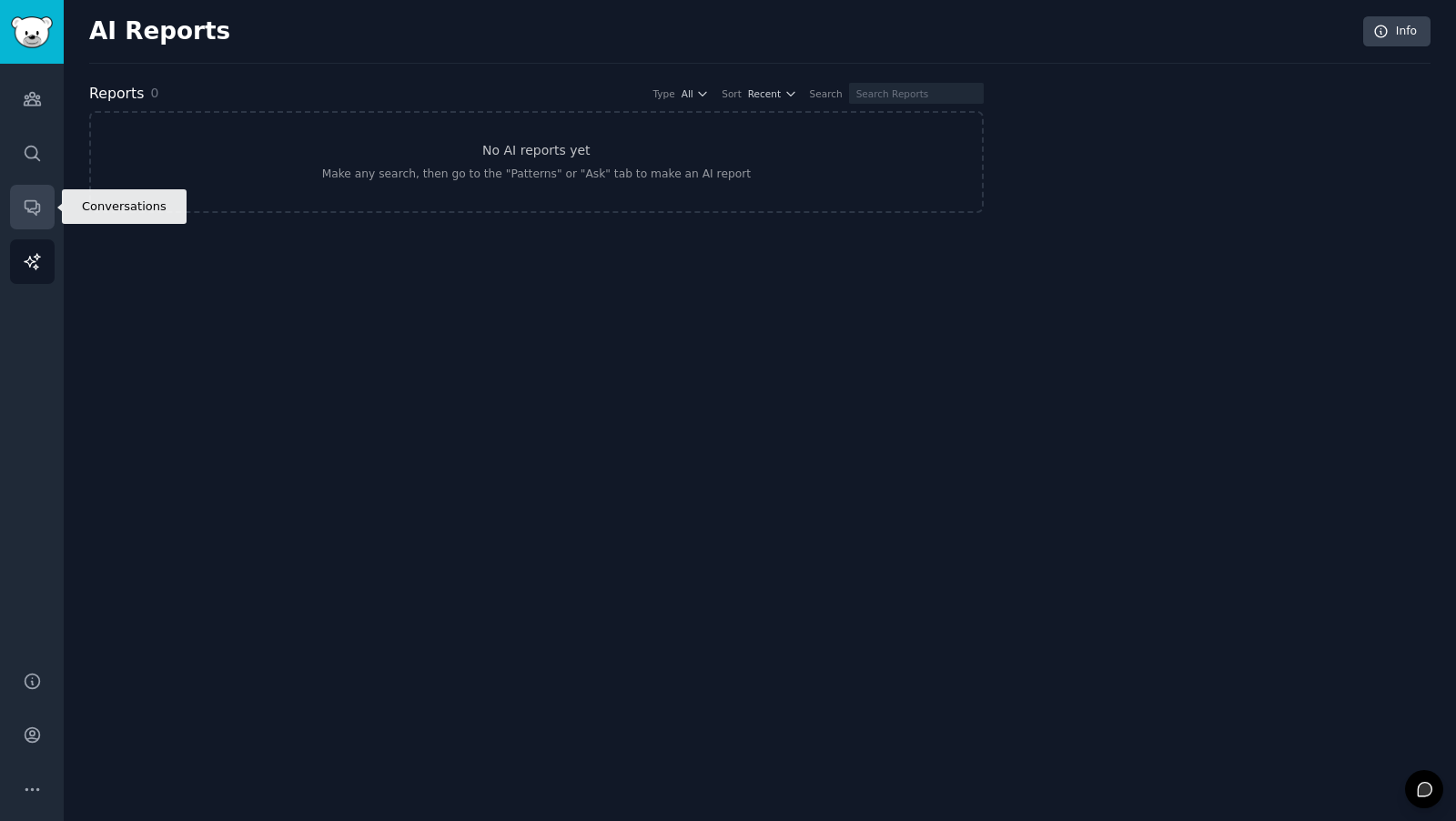
click at [29, 215] on icon "Sidebar" at bounding box center [32, 206] width 19 height 19
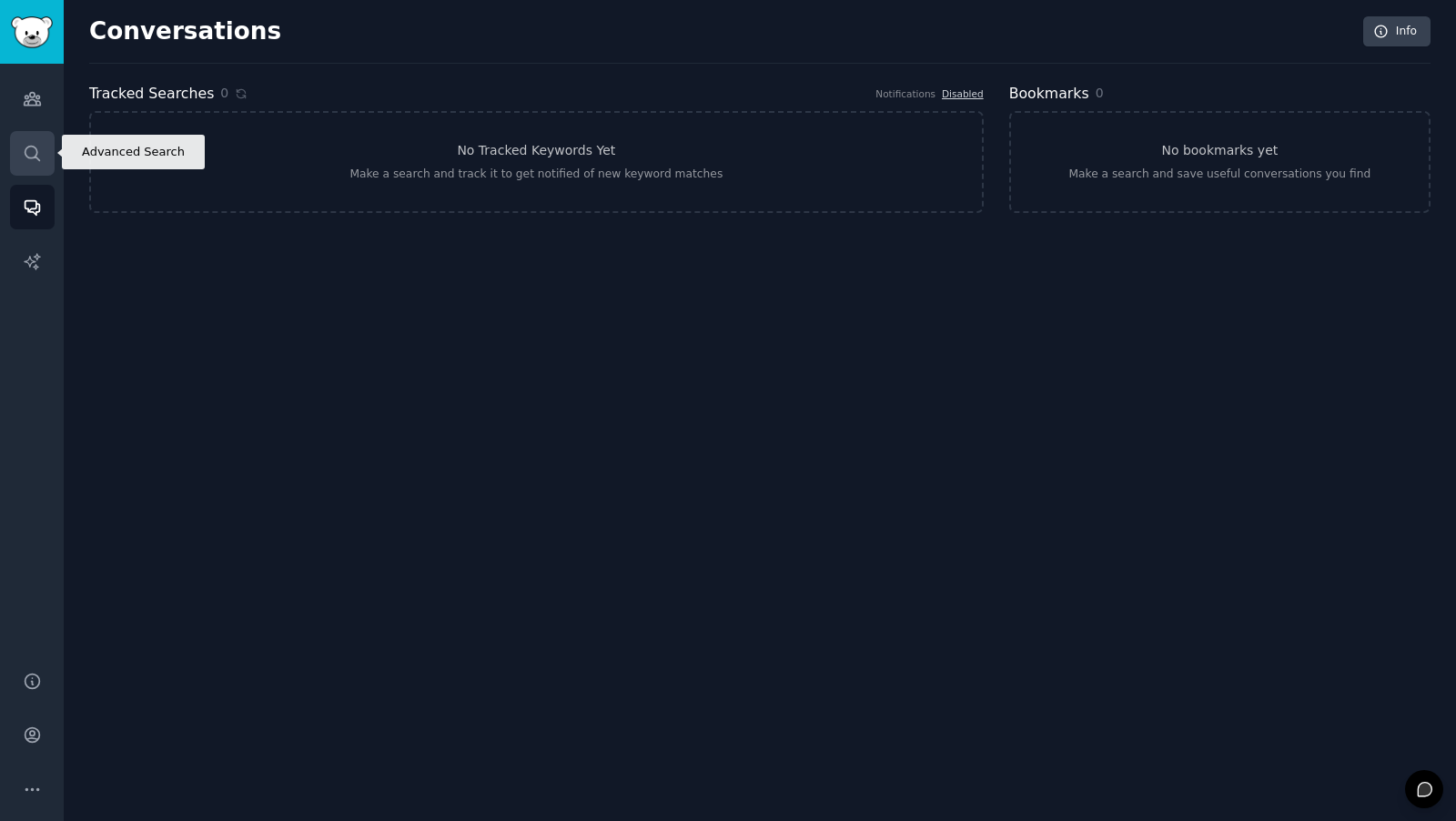
click at [38, 153] on icon "Sidebar" at bounding box center [32, 153] width 19 height 19
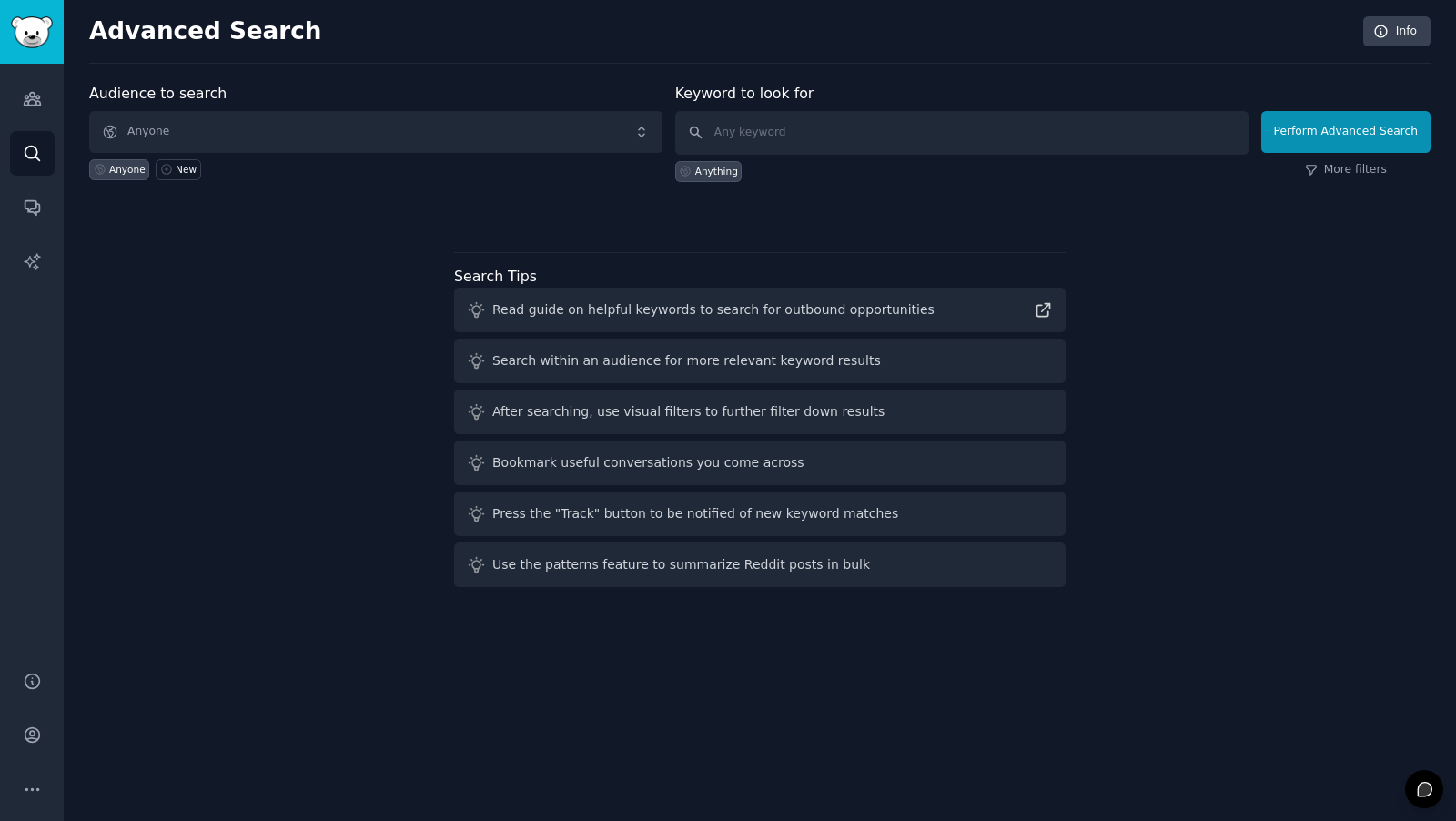
click at [326, 303] on div "Audience to search Anyone Anyone New Keyword to look for Anything Perform Advan…" at bounding box center [759, 338] width 1341 height 511
click at [780, 144] on input "text" at bounding box center [961, 132] width 574 height 44
paste input "note taking app"
type input "note taking app"
click at [1321, 146] on button "Perform Advanced Search" at bounding box center [1346, 131] width 169 height 42
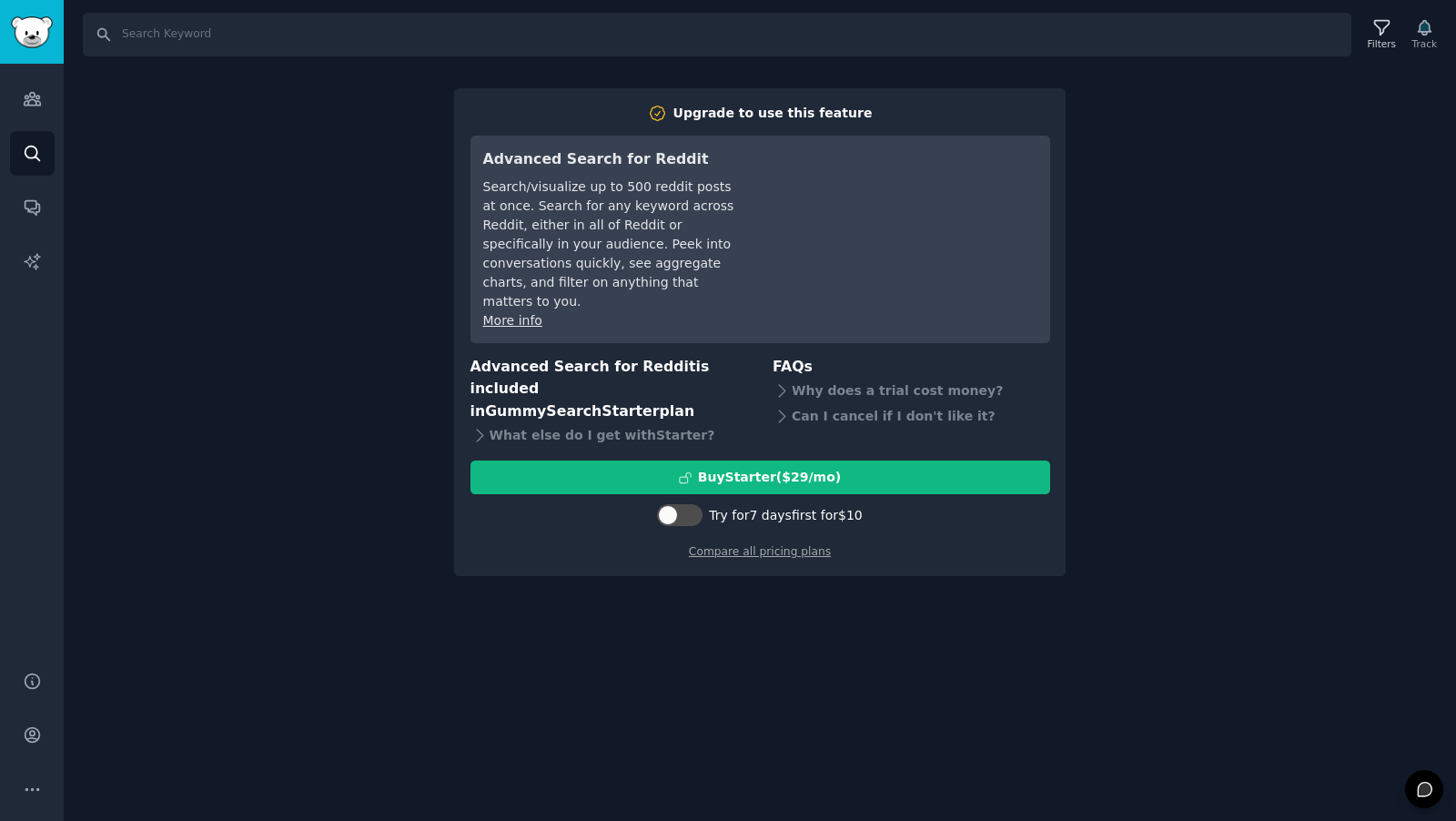
click at [1228, 269] on div "Search Filters Track Upgrade to use this feature Advanced Search for Reddit Sea…" at bounding box center [759, 410] width 1392 height 821
click at [1166, 403] on div "Search Filters Track Upgrade to use this feature Advanced Search for Reddit Sea…" at bounding box center [759, 410] width 1392 height 821
click at [203, 256] on div "Search Filters Track Upgrade to use this feature Advanced Search for Reddit Sea…" at bounding box center [759, 410] width 1392 height 821
click at [559, 97] on div "Upgrade to use this feature Advanced Search for Reddit Search/visualize up to 5…" at bounding box center [760, 332] width 612 height 488
click at [284, 176] on div "Search Filters Track Upgrade to use this feature Advanced Search for Reddit Sea…" at bounding box center [759, 410] width 1392 height 821
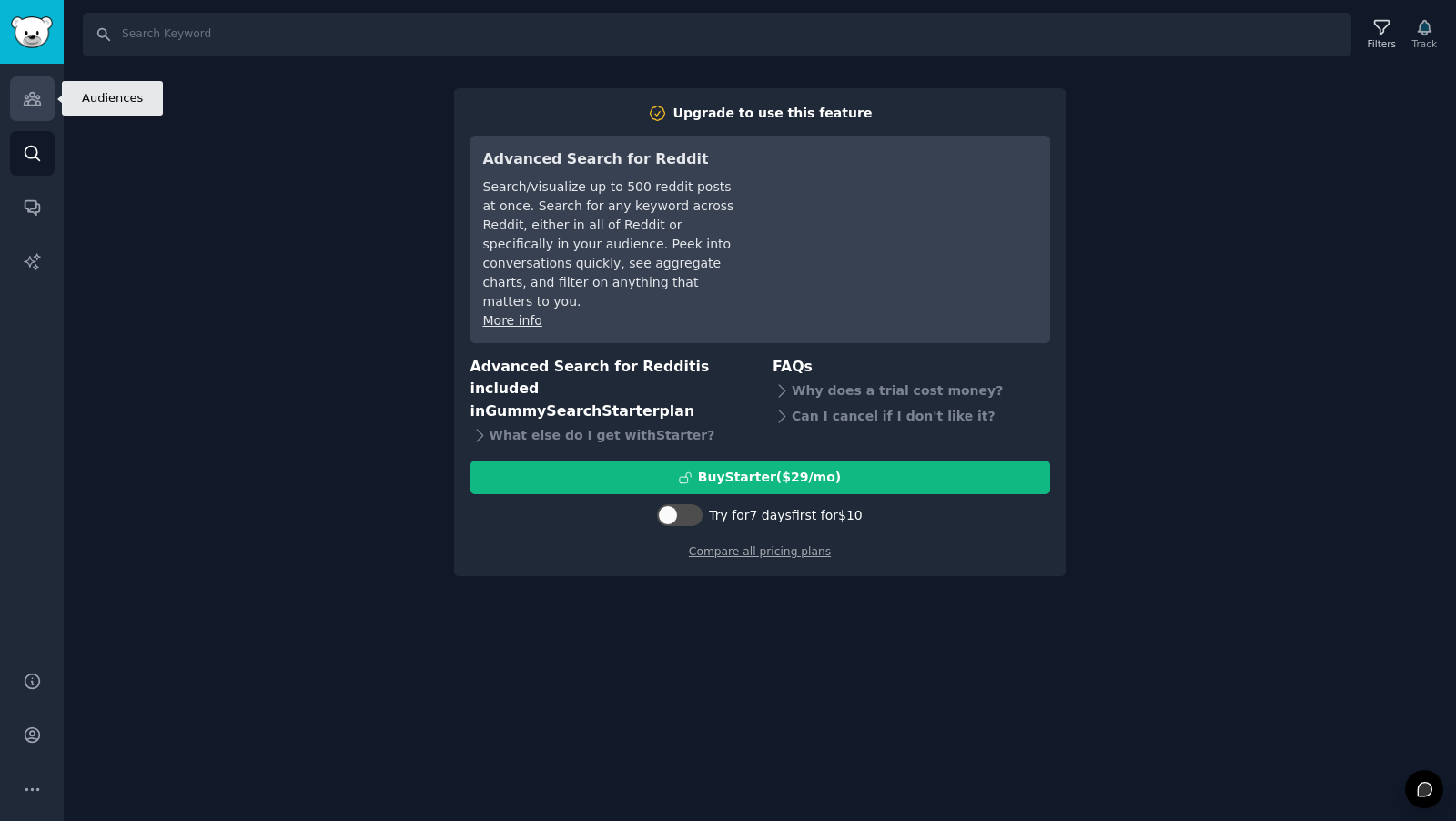
click at [31, 99] on icon "Sidebar" at bounding box center [31, 99] width 16 height 13
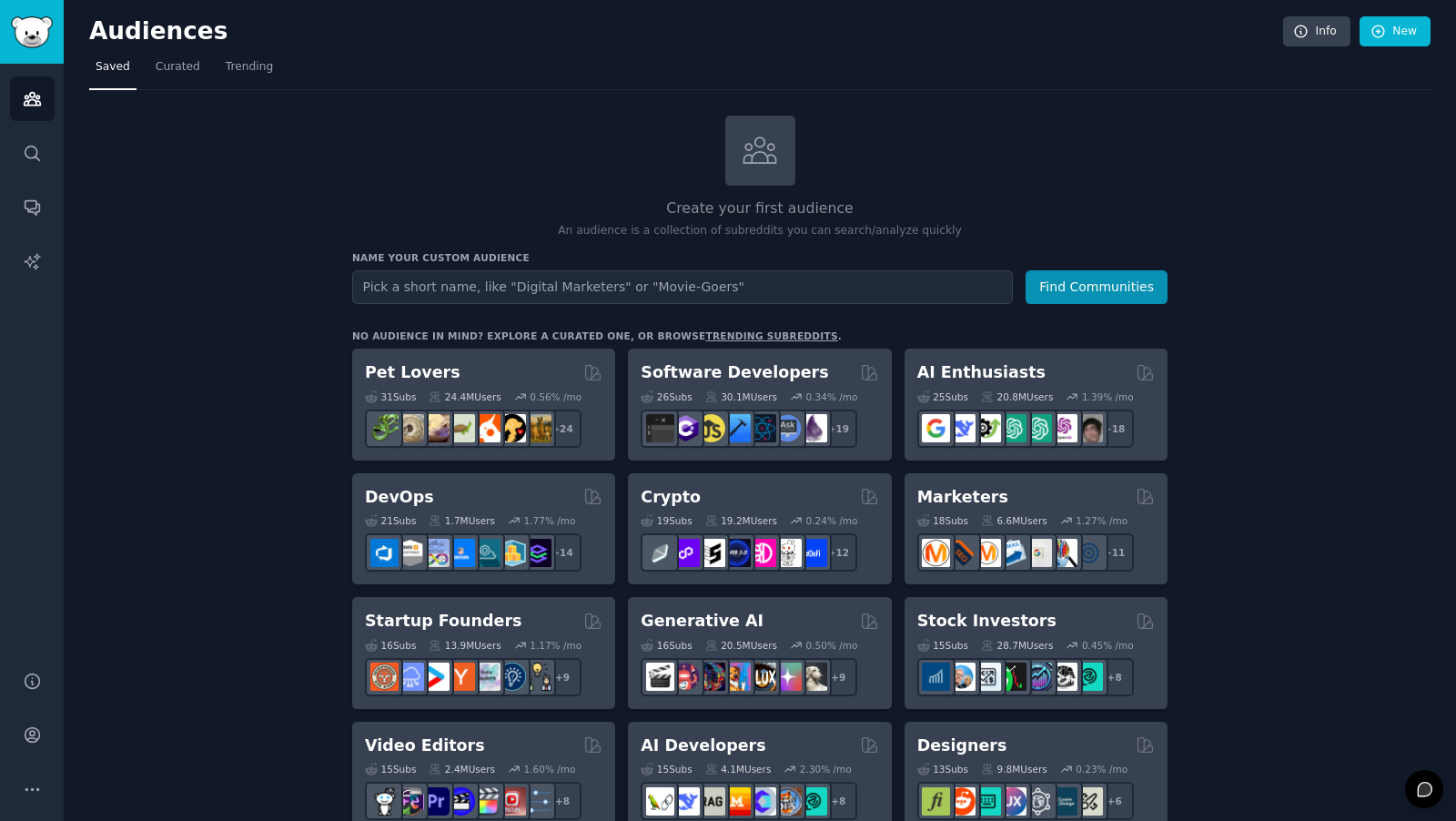
click at [731, 228] on p "An audience is a collection of subreddits you can search/analyze quickly" at bounding box center [759, 231] width 816 height 16
click at [1038, 206] on h2 "Create your first audience" at bounding box center [759, 208] width 816 height 23
